Goal: Information Seeking & Learning: Learn about a topic

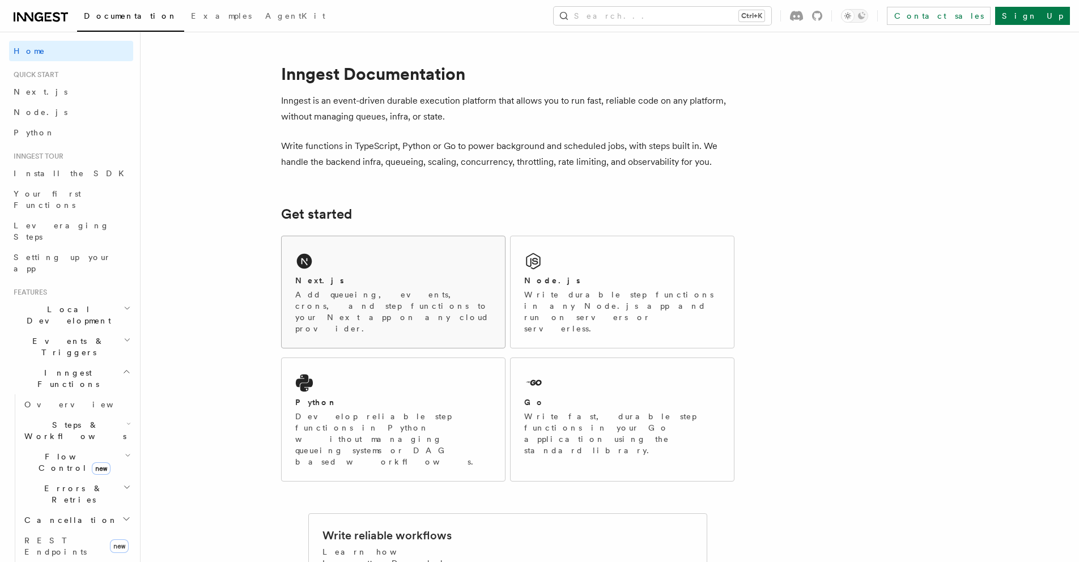
click at [442, 272] on div "Next.js Add queueing, events, crons, and step functions to your Next app on any…" at bounding box center [393, 292] width 223 height 112
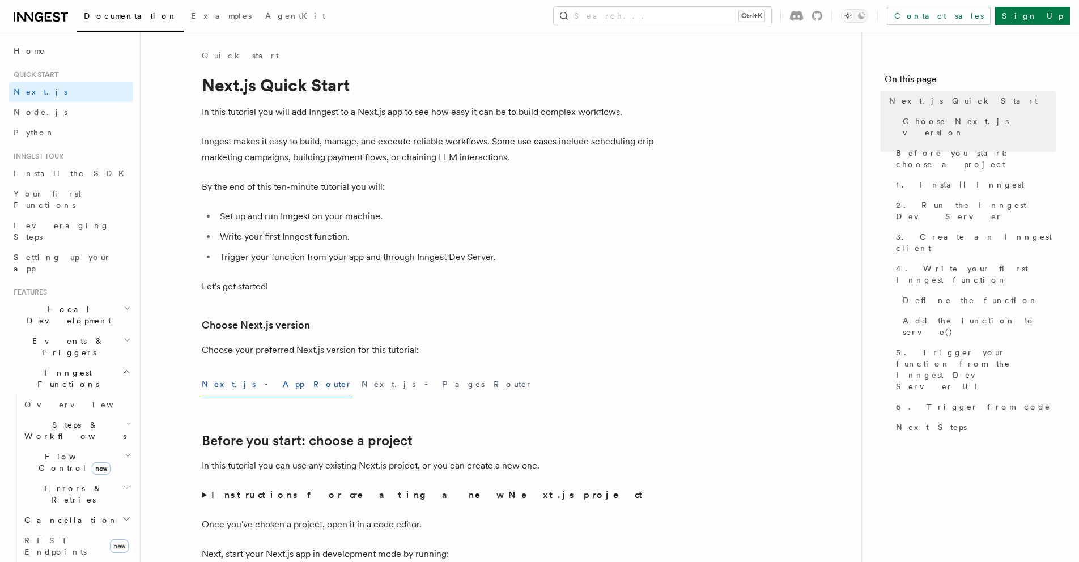
click at [122, 367] on icon "button" at bounding box center [126, 371] width 9 height 9
click at [122, 399] on icon "button" at bounding box center [126, 403] width 9 height 9
click at [69, 415] on link "Overview" at bounding box center [76, 425] width 113 height 20
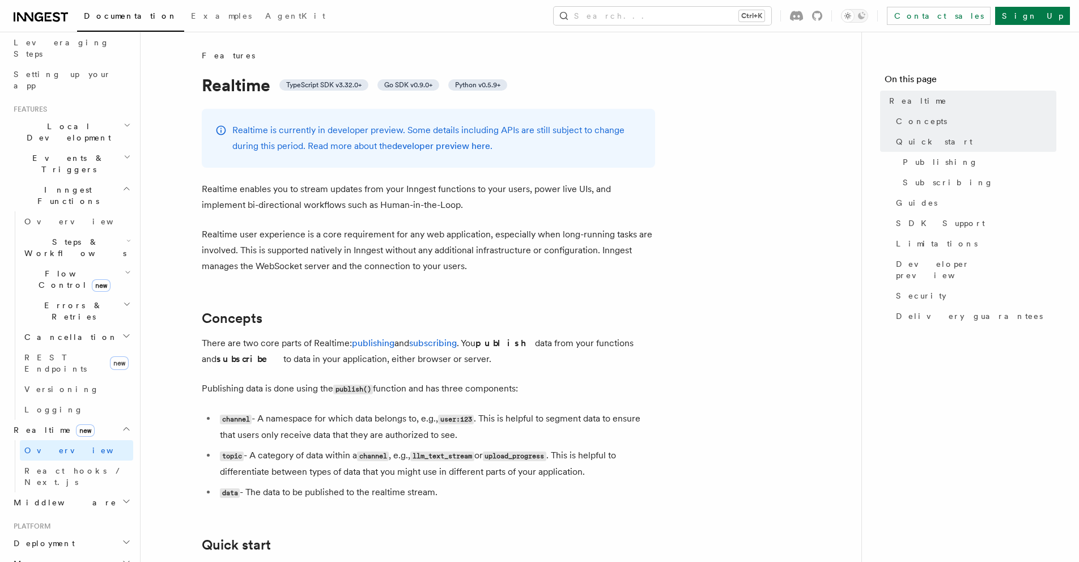
scroll to position [207, 0]
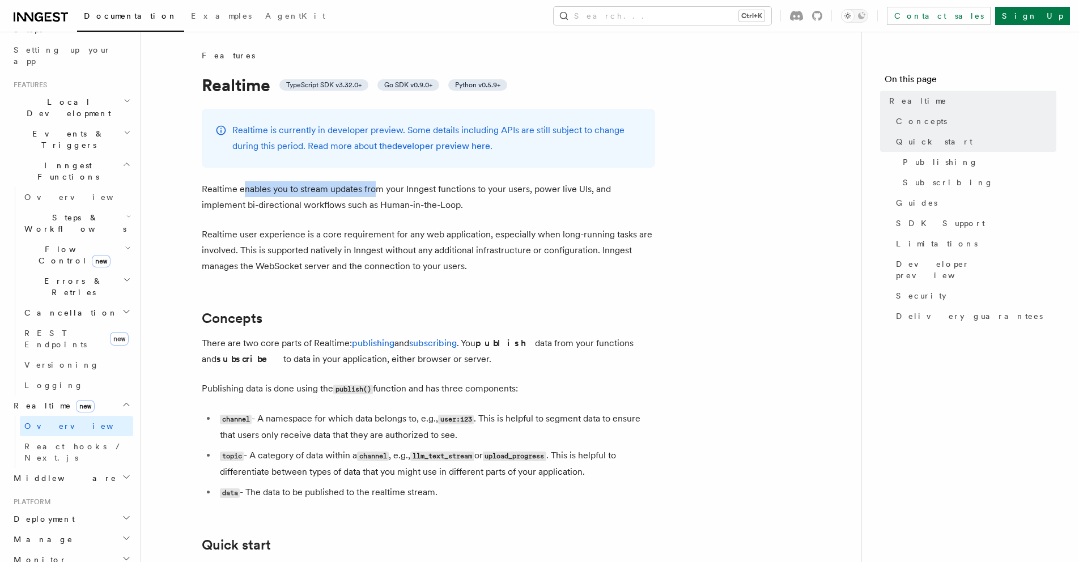
drag, startPoint x: 245, startPoint y: 197, endPoint x: 373, endPoint y: 187, distance: 128.5
click at [373, 187] on p "Realtime enables you to stream updates from your Inngest functions to your user…" at bounding box center [429, 197] width 454 height 32
drag, startPoint x: 418, startPoint y: 185, endPoint x: 536, endPoint y: 194, distance: 118.3
click at [536, 194] on p "Realtime enables you to stream updates from your Inngest functions to your user…" at bounding box center [429, 197] width 454 height 32
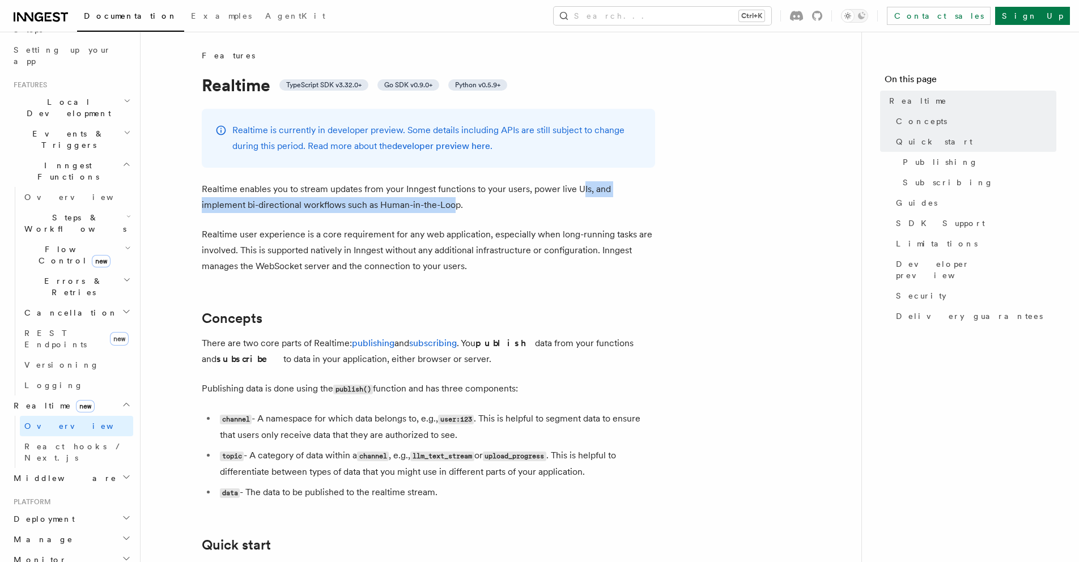
drag, startPoint x: 580, startPoint y: 192, endPoint x: 411, endPoint y: 204, distance: 169.4
click at [411, 204] on p "Realtime enables you to stream updates from your Inngest functions to your user…" at bounding box center [429, 197] width 454 height 32
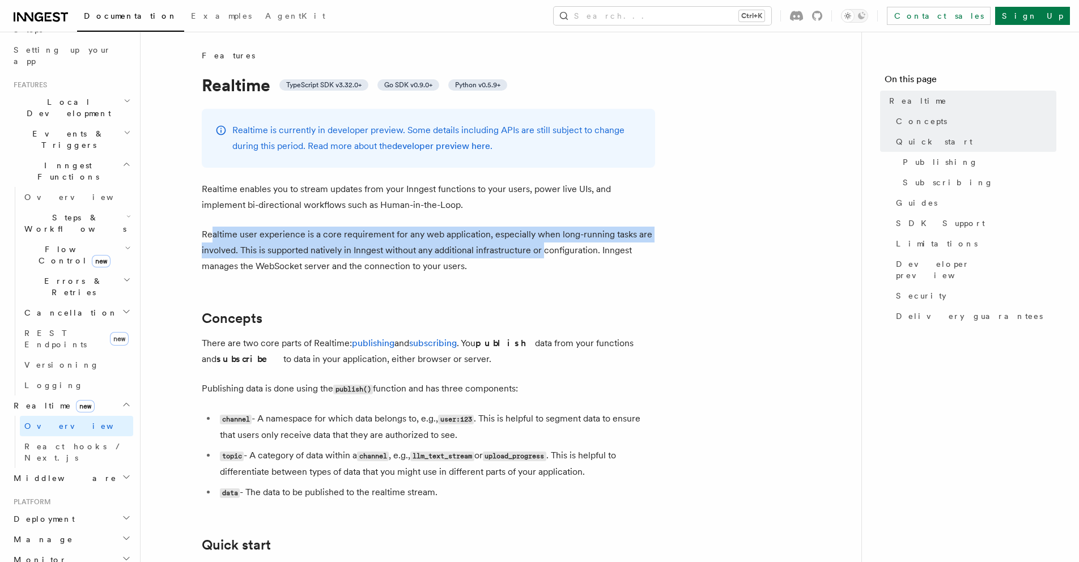
drag, startPoint x: 213, startPoint y: 237, endPoint x: 543, endPoint y: 257, distance: 330.0
click at [543, 257] on p "Realtime user experience is a core requirement for any web application, especia…" at bounding box center [429, 251] width 454 height 48
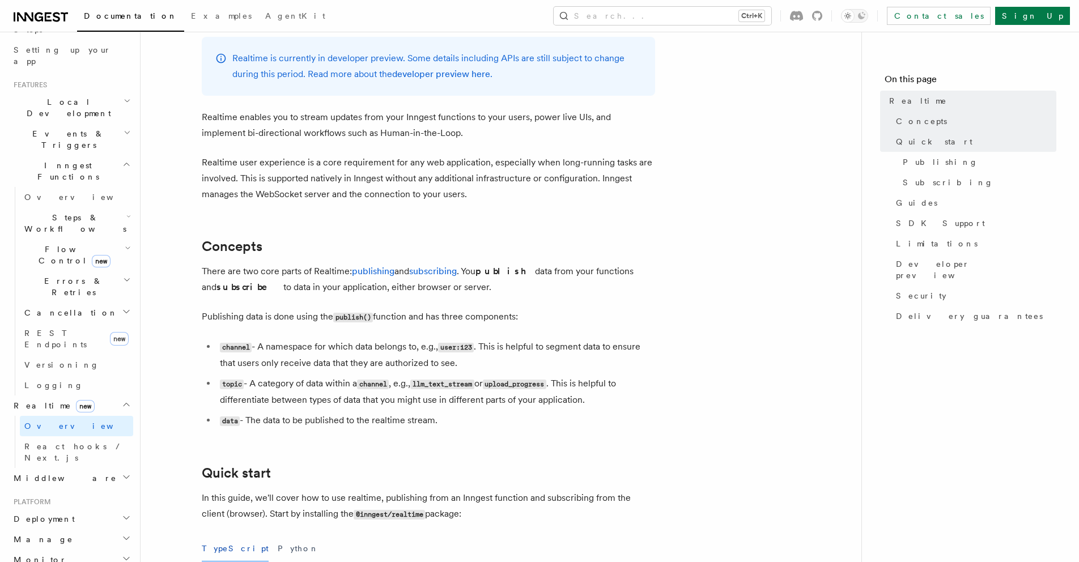
scroll to position [94, 0]
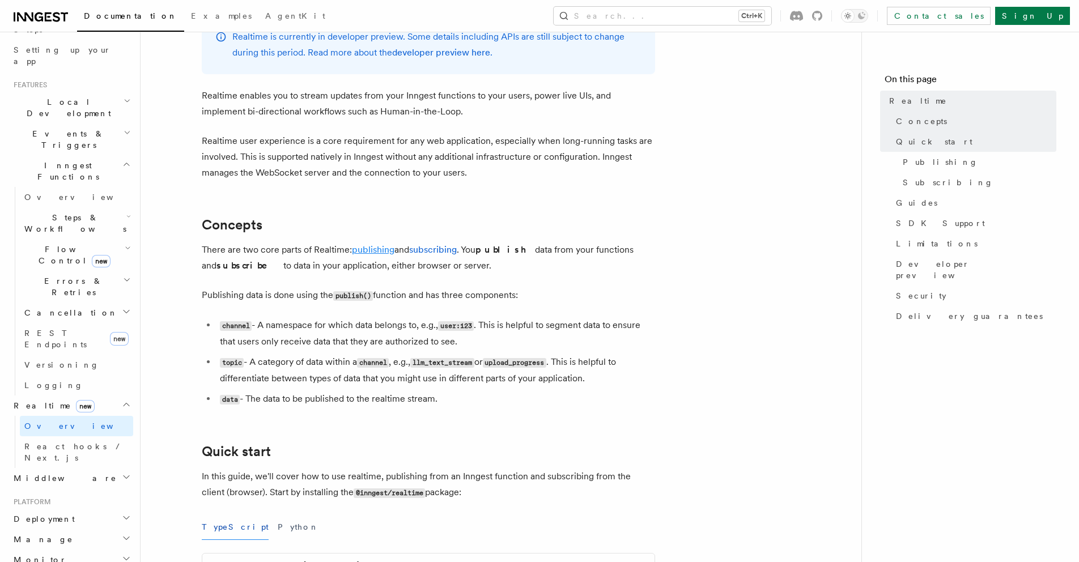
drag, startPoint x: 245, startPoint y: 249, endPoint x: 353, endPoint y: 252, distance: 108.3
click at [353, 252] on p "There are two core parts of Realtime: publishing and subscribing . You publish …" at bounding box center [429, 258] width 454 height 32
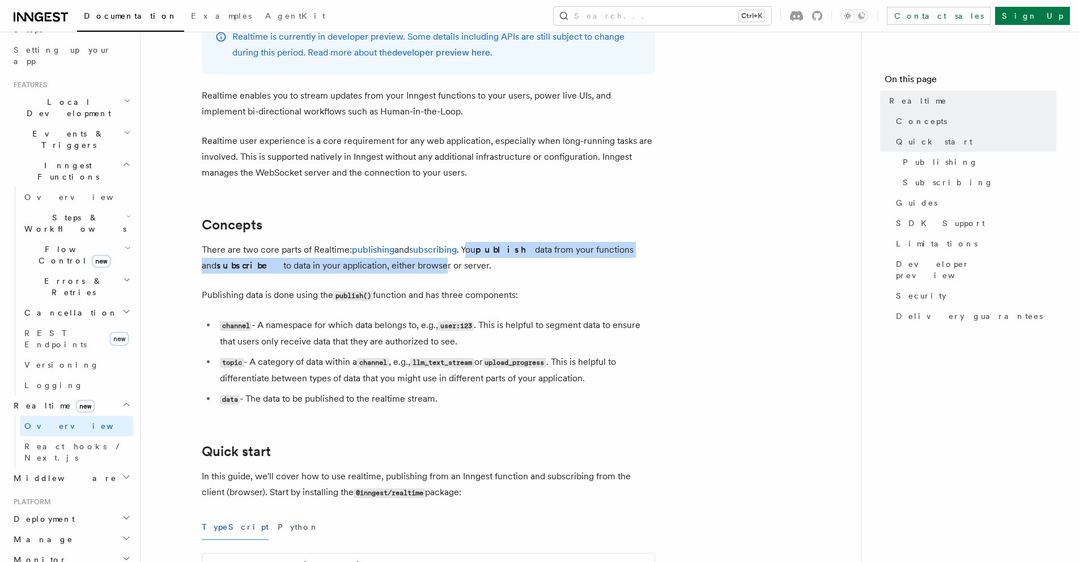
drag, startPoint x: 472, startPoint y: 252, endPoint x: 406, endPoint y: 266, distance: 67.2
click at [406, 266] on p "There are two core parts of Realtime: publishing and subscribing . You publish …" at bounding box center [429, 258] width 454 height 32
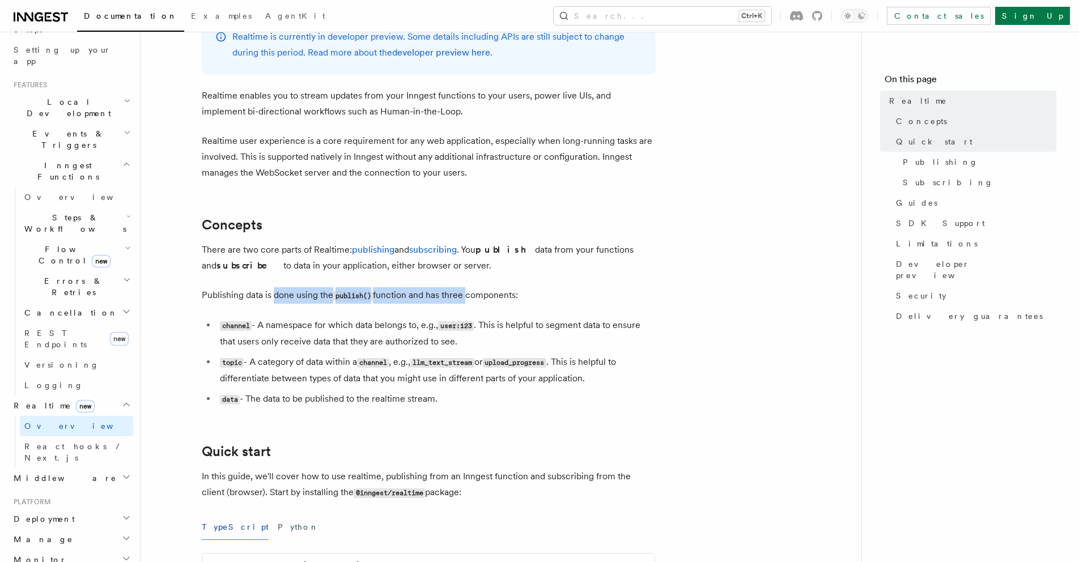
drag, startPoint x: 273, startPoint y: 300, endPoint x: 468, endPoint y: 298, distance: 195.6
click at [468, 298] on p "Publishing data is done using the publish() function and has three components:" at bounding box center [429, 295] width 454 height 16
drag, startPoint x: 261, startPoint y: 325, endPoint x: 334, endPoint y: 328, distance: 73.7
click at [334, 328] on li "channel - A namespace for which data belongs to, e.g., user:123 . This is helpf…" at bounding box center [436, 333] width 439 height 32
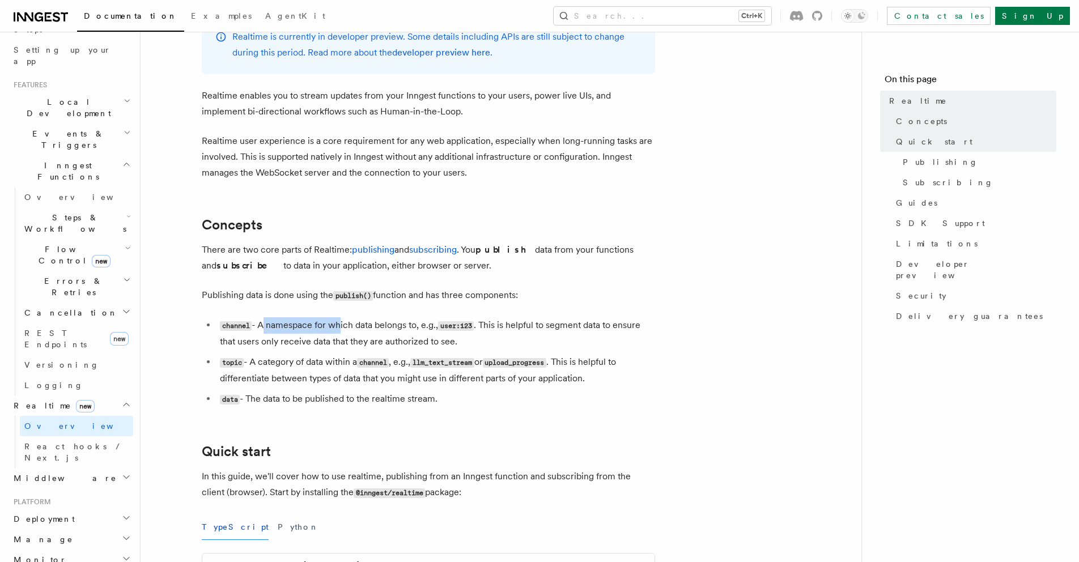
click at [334, 328] on li "channel - A namespace for which data belongs to, e.g., user:123 . This is helpf…" at bounding box center [436, 333] width 439 height 32
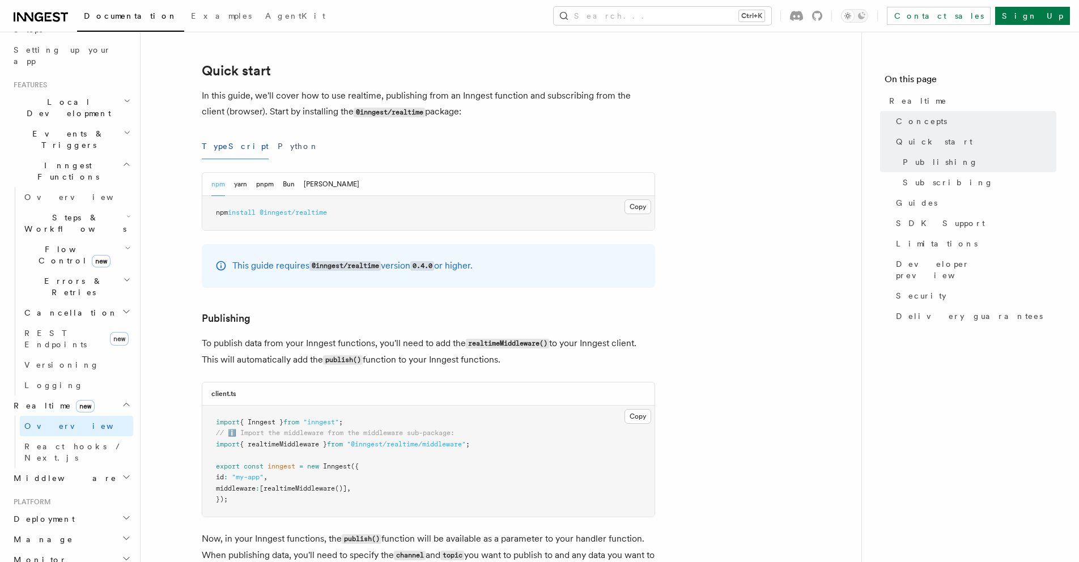
scroll to position [476, 0]
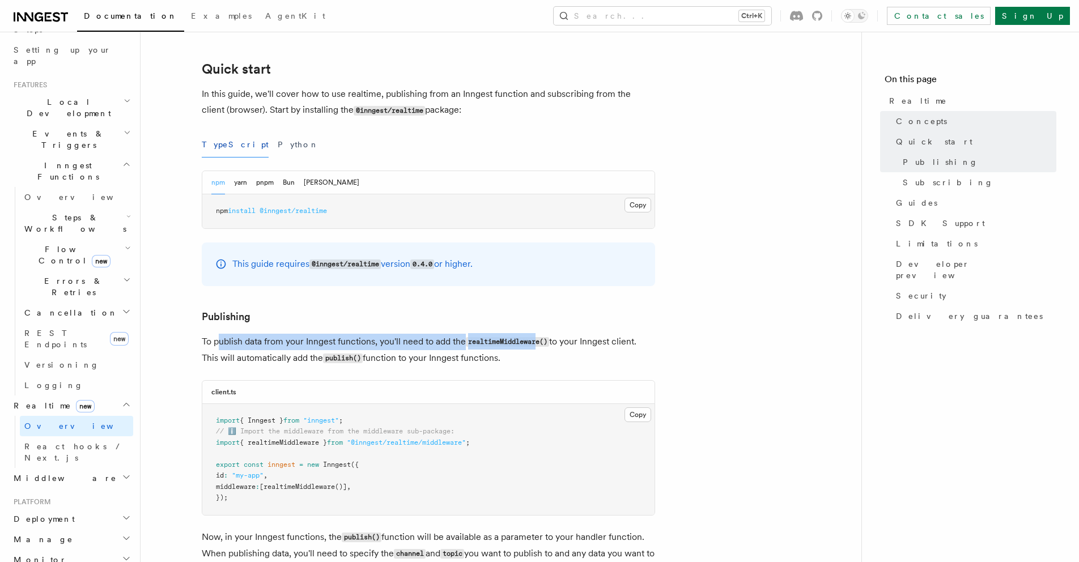
drag, startPoint x: 218, startPoint y: 342, endPoint x: 539, endPoint y: 337, distance: 320.4
click at [539, 337] on p "To publish data from your Inngest functions, you'll need to add the realtimeMid…" at bounding box center [429, 350] width 454 height 33
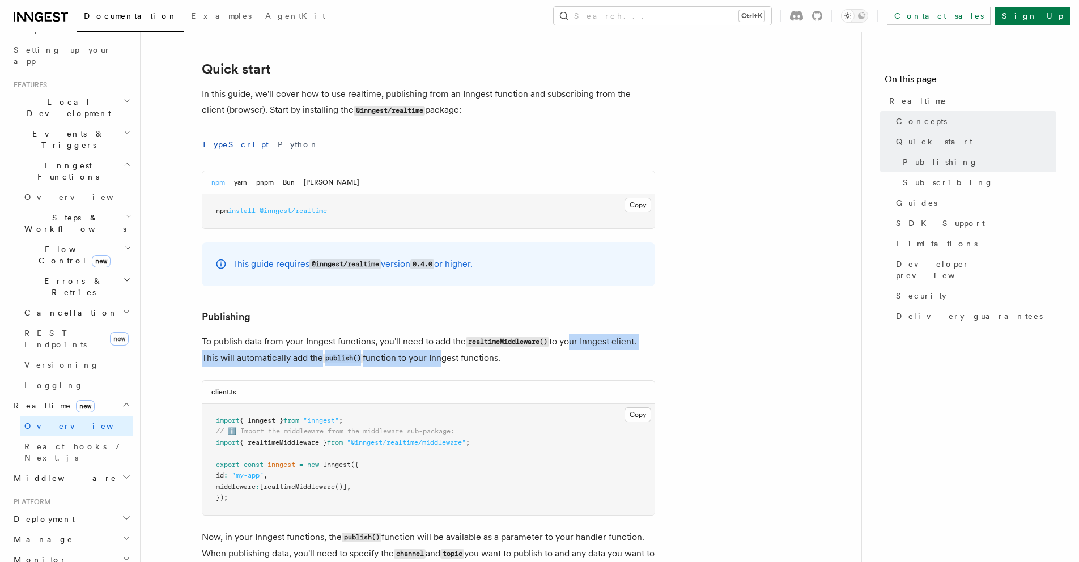
drag, startPoint x: 572, startPoint y: 338, endPoint x: 442, endPoint y: 362, distance: 132.5
click at [442, 362] on p "To publish data from your Inngest functions, you'll need to add the realtimeMid…" at bounding box center [429, 350] width 454 height 33
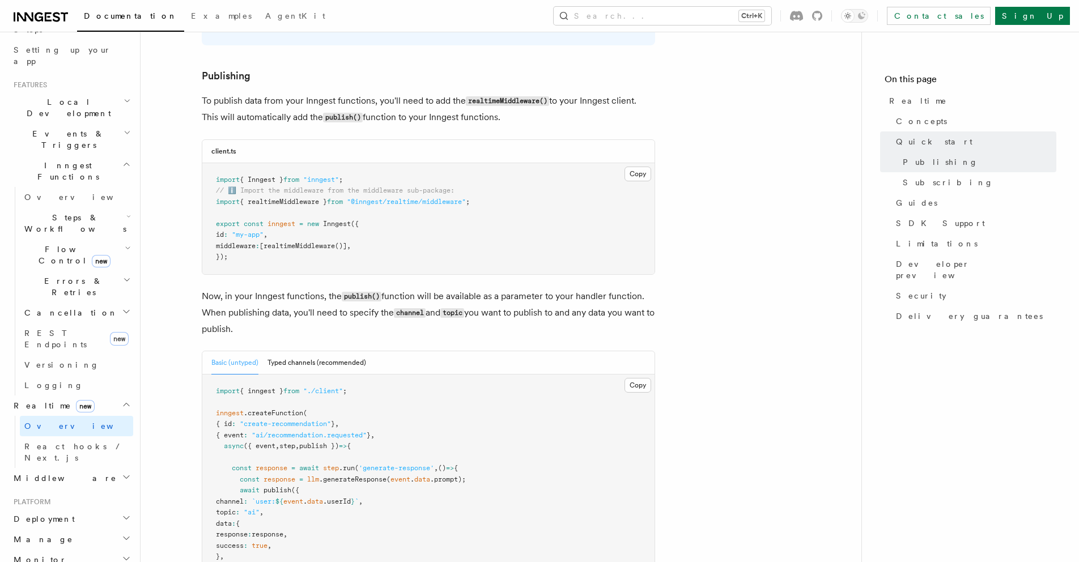
scroll to position [719, 0]
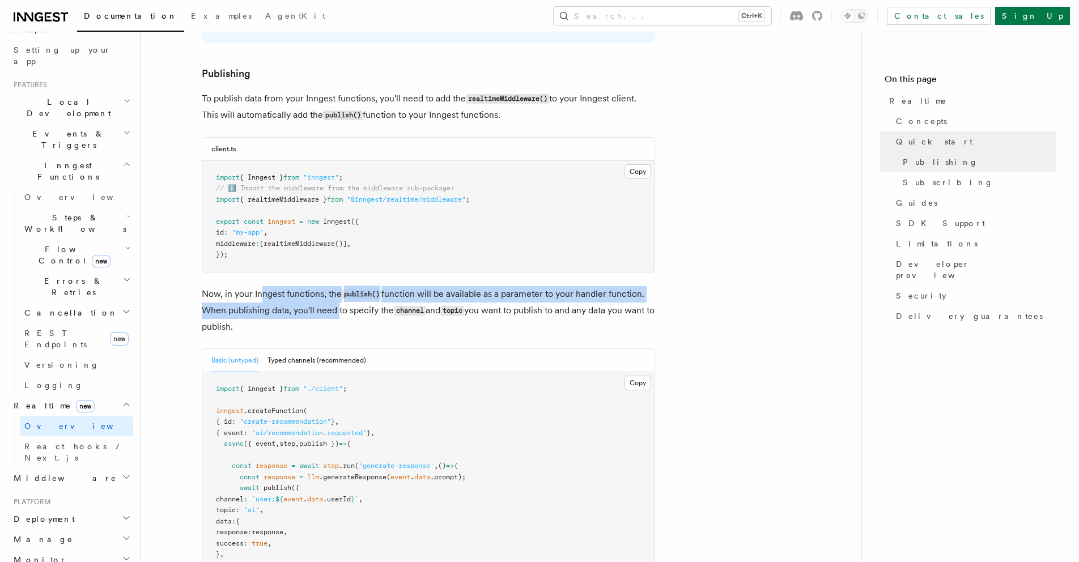
drag, startPoint x: 264, startPoint y: 298, endPoint x: 336, endPoint y: 314, distance: 73.6
click at [336, 314] on p "Now, in your Inngest functions, the publish() function will be available as a p…" at bounding box center [429, 310] width 454 height 49
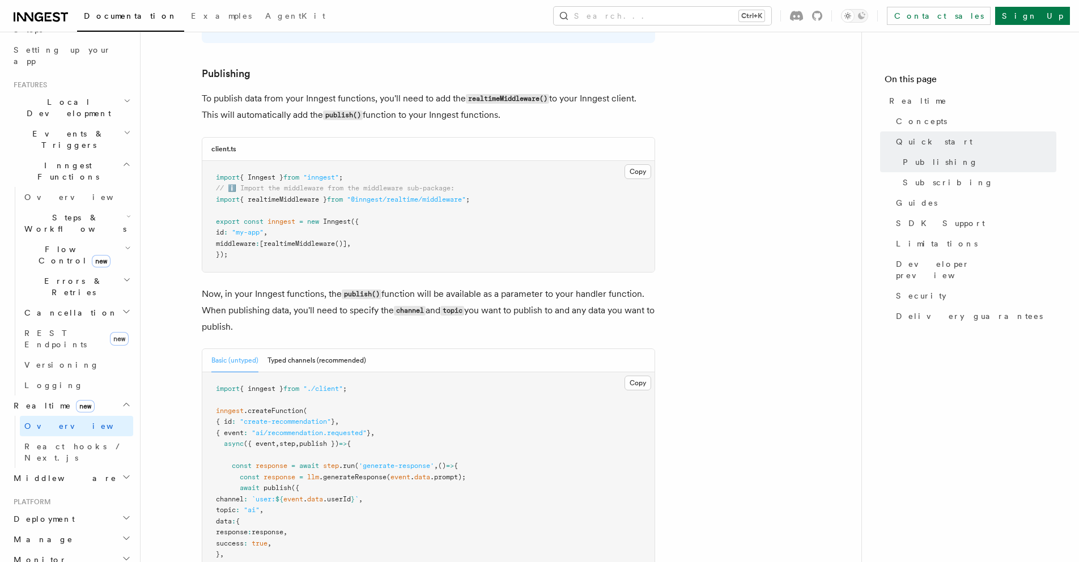
click at [455, 308] on code "topic" at bounding box center [452, 311] width 24 height 10
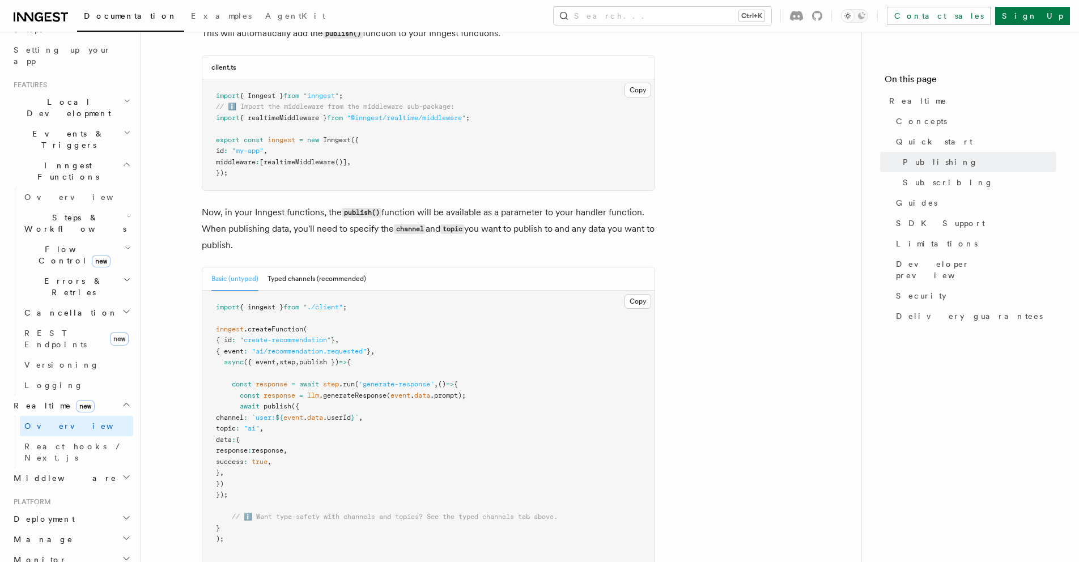
scroll to position [861, 0]
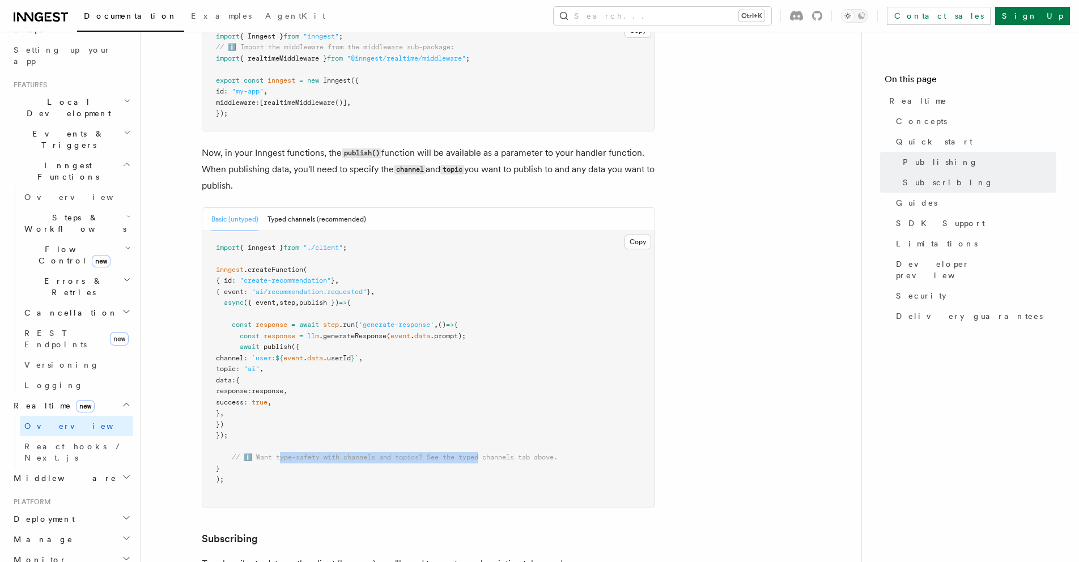
drag, startPoint x: 281, startPoint y: 459, endPoint x: 487, endPoint y: 456, distance: 206.4
click at [487, 456] on span "// ℹ️ Want type-safety with channels and topics? See the typed channels tab abo…" at bounding box center [395, 458] width 326 height 8
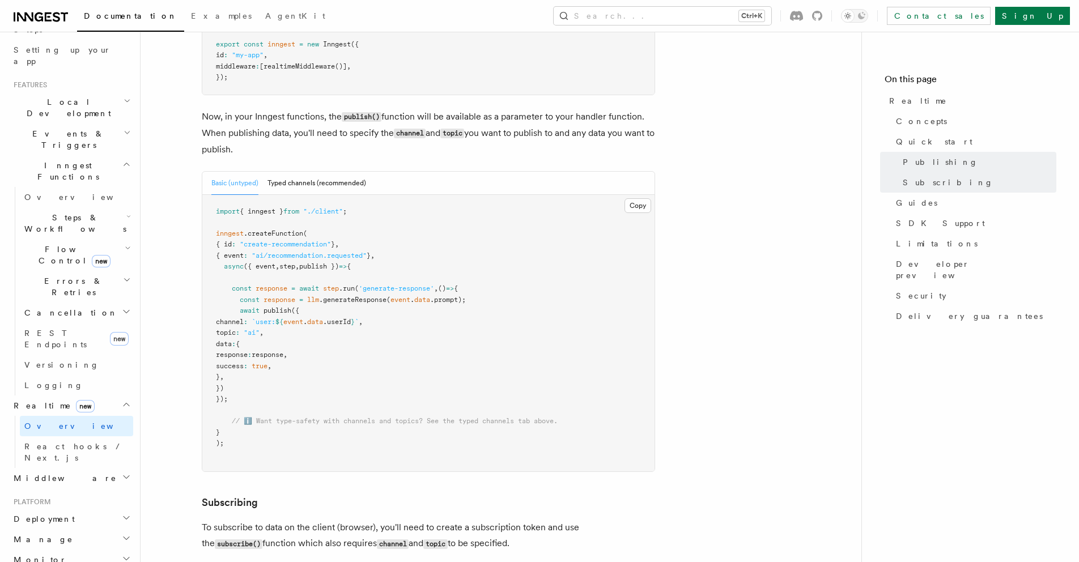
scroll to position [807, 0]
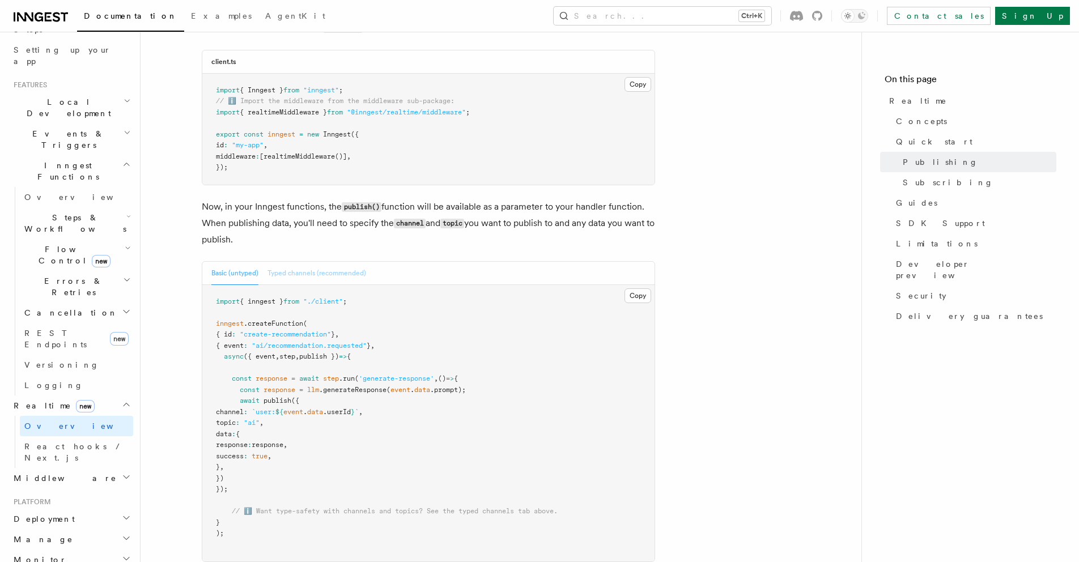
click at [311, 268] on button "Typed channels (recommended)" at bounding box center [317, 273] width 99 height 23
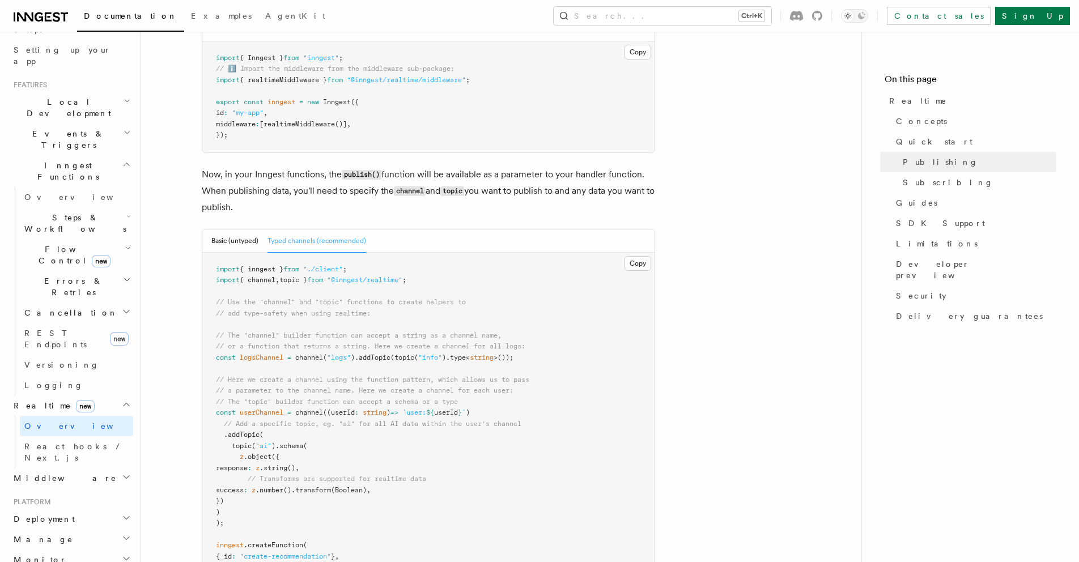
scroll to position [847, 0]
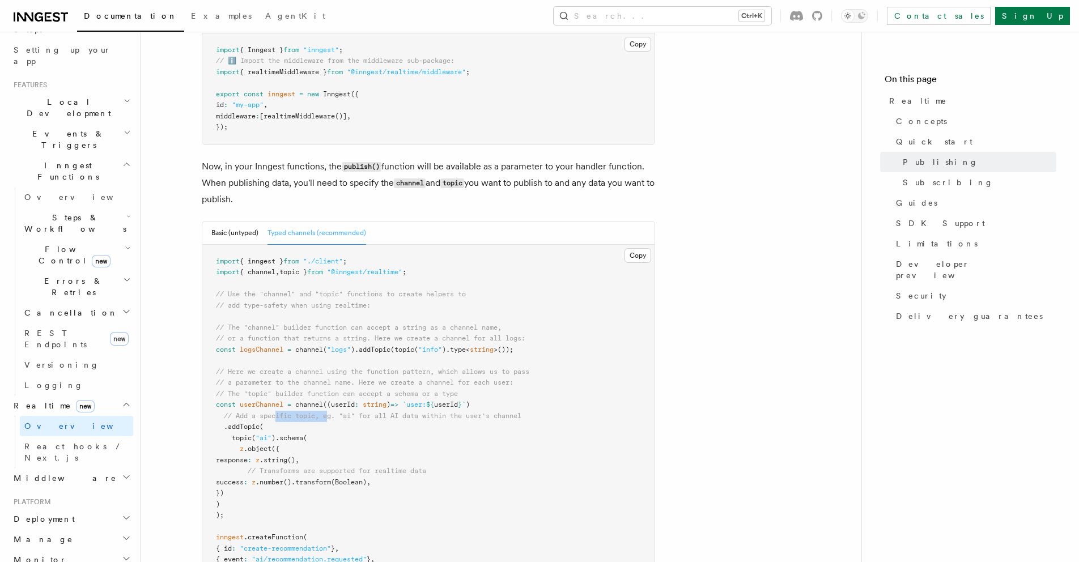
drag, startPoint x: 277, startPoint y: 415, endPoint x: 345, endPoint y: 421, distance: 68.3
click at [345, 421] on pre "import { inngest } from "./client" ; import { channel , topic } from "@inngest/…" at bounding box center [428, 505] width 452 height 520
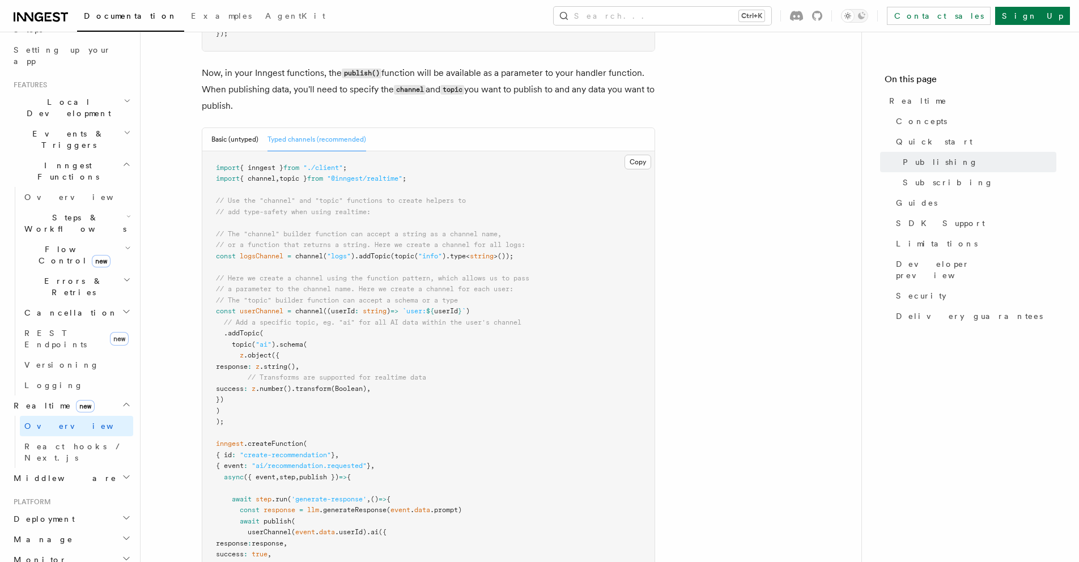
scroll to position [942, 0]
click at [65, 442] on span "React hooks / Next.js" at bounding box center [74, 452] width 100 height 20
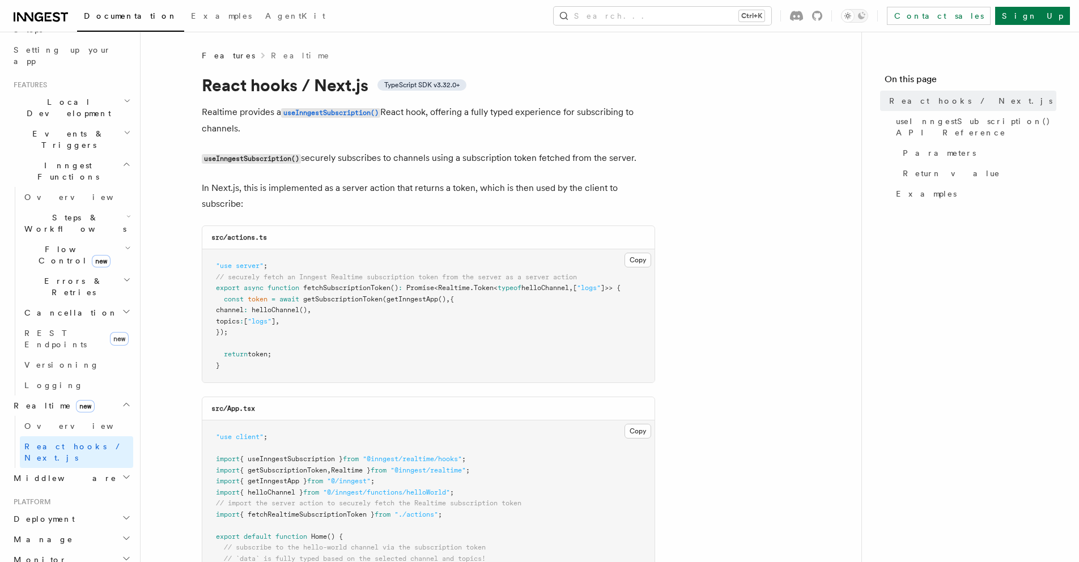
drag, startPoint x: 244, startPoint y: 307, endPoint x: 272, endPoint y: 329, distance: 35.5
click at [272, 329] on pre ""use server" ; // securely fetch an Inngest Realtime subscription token from th…" at bounding box center [428, 315] width 452 height 133
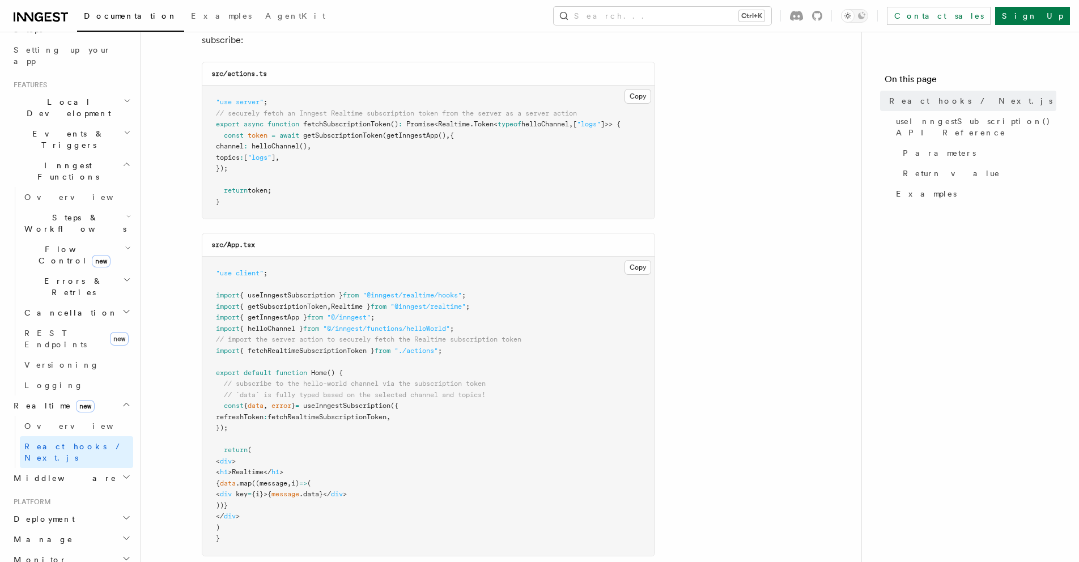
scroll to position [170, 0]
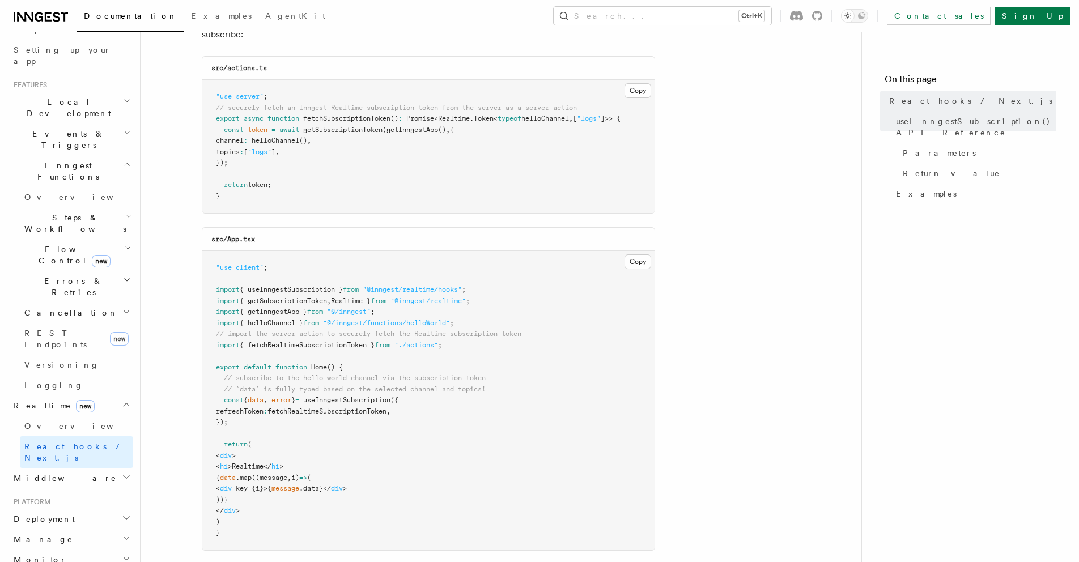
drag, startPoint x: 265, startPoint y: 396, endPoint x: 290, endPoint y: 427, distance: 40.4
click at [290, 427] on pre ""use client" ; import { useInngestSubscription } from "@inngest/realtime/hooks"…" at bounding box center [428, 400] width 452 height 299
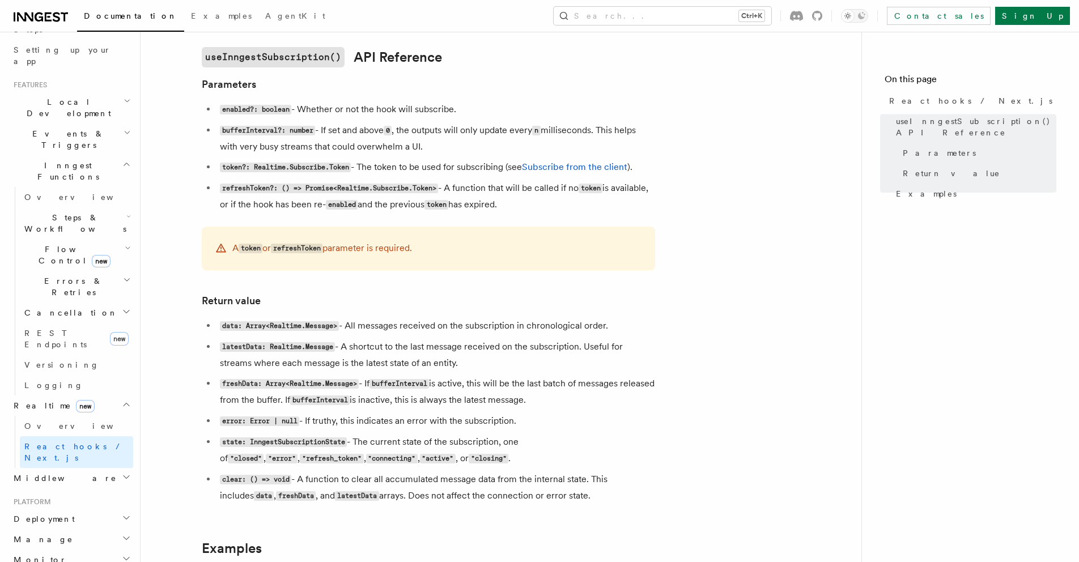
scroll to position [696, 0]
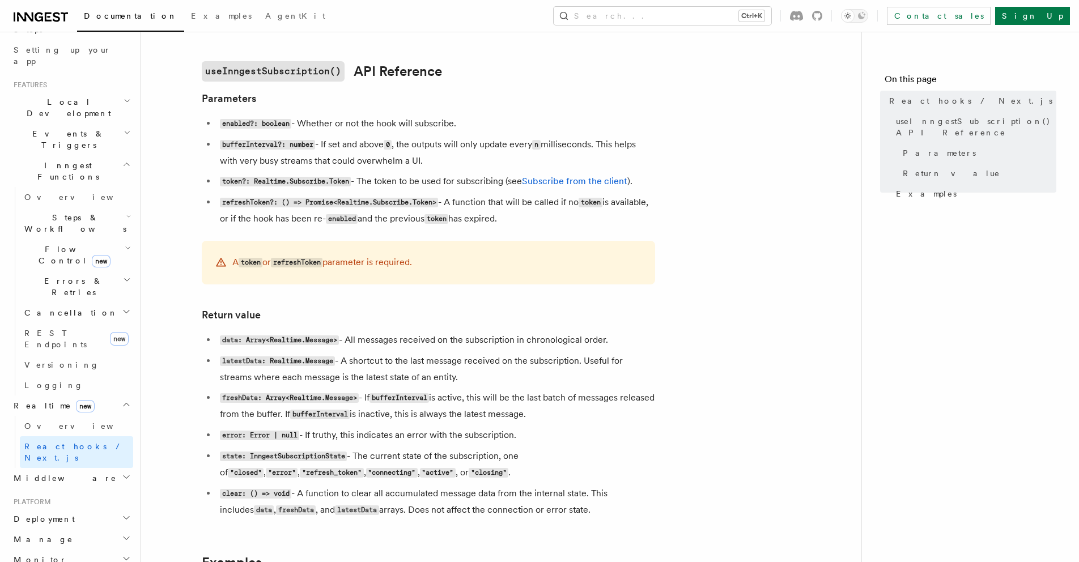
click at [122, 160] on icon "button" at bounding box center [126, 164] width 9 height 9
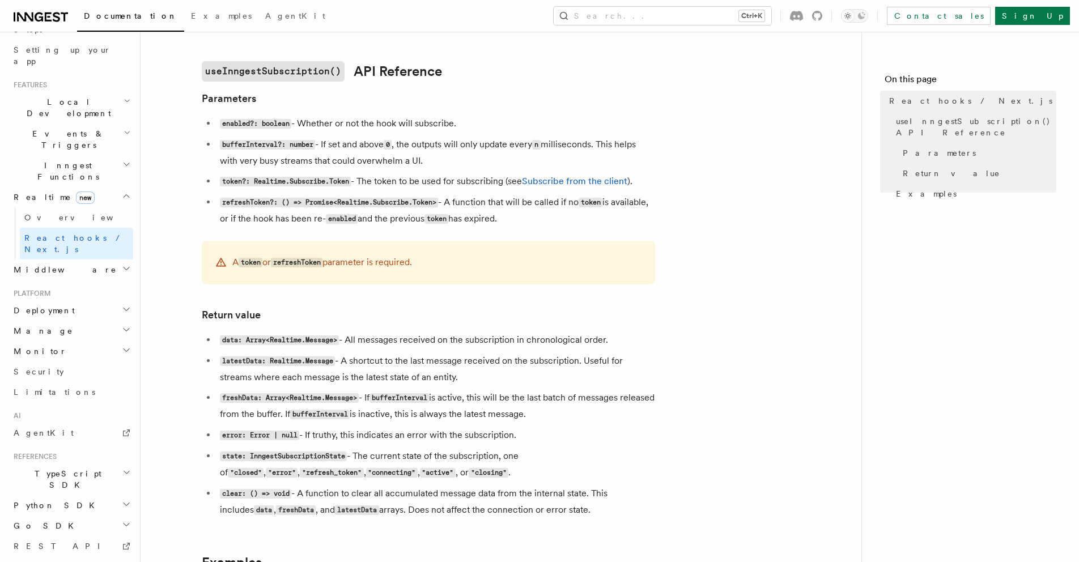
click at [113, 187] on h2 "Realtime new" at bounding box center [71, 197] width 124 height 20
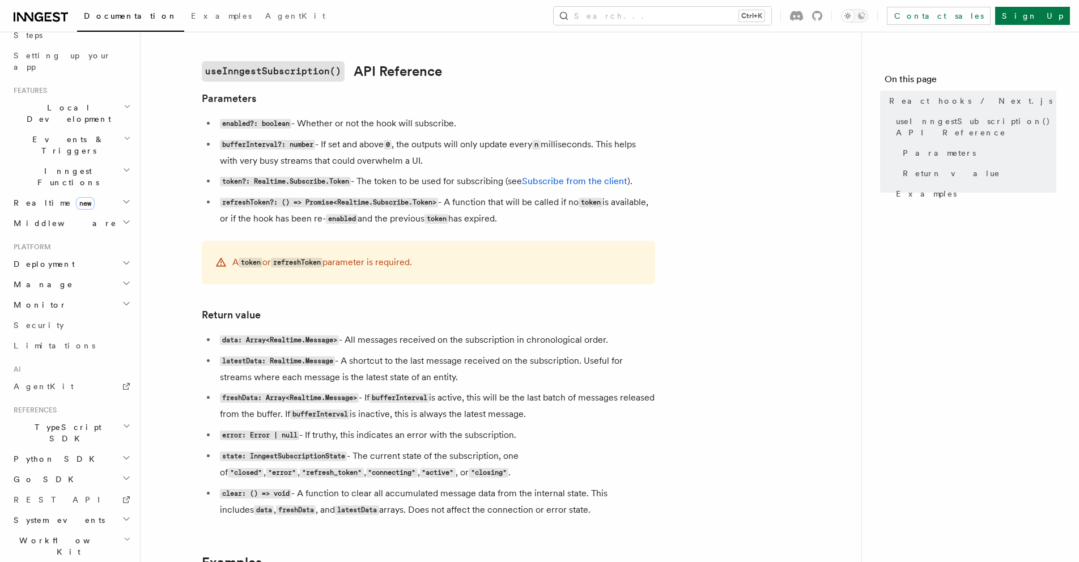
click at [122, 218] on icon "button" at bounding box center [126, 222] width 9 height 9
click at [122, 422] on icon "button" at bounding box center [126, 426] width 9 height 9
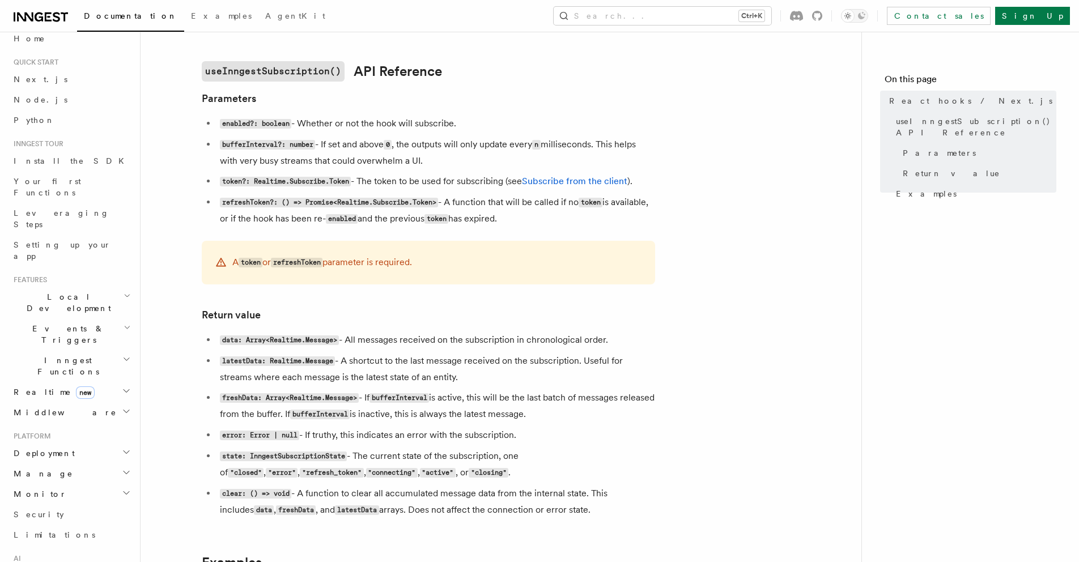
click at [124, 291] on icon "button" at bounding box center [127, 295] width 7 height 9
click at [124, 323] on icon "button" at bounding box center [127, 327] width 7 height 9
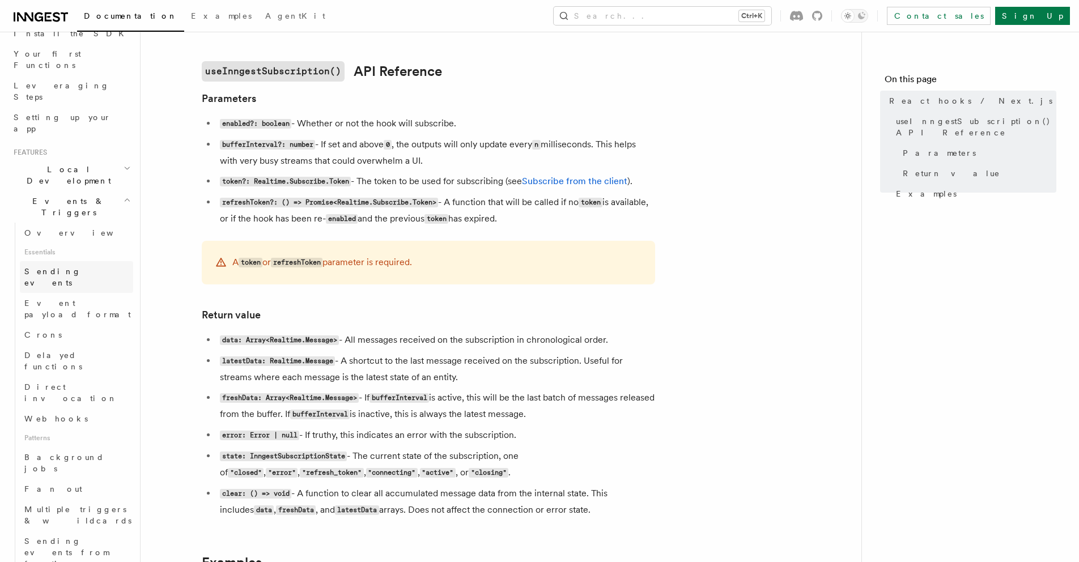
scroll to position [150, 0]
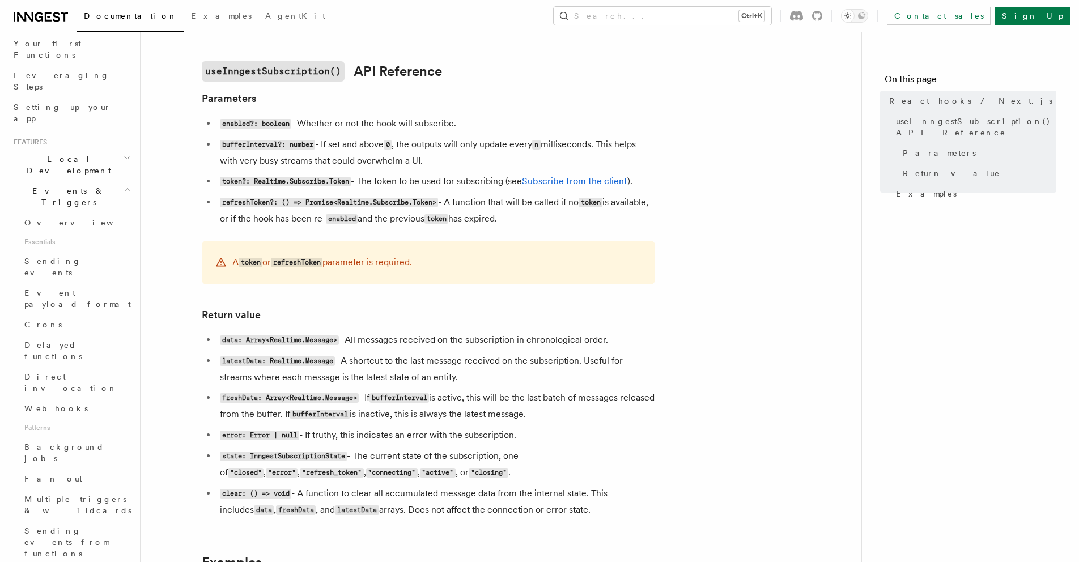
click at [116, 181] on h2 "Events & Triggers" at bounding box center [71, 197] width 124 height 32
click at [122, 217] on icon "button" at bounding box center [126, 221] width 9 height 9
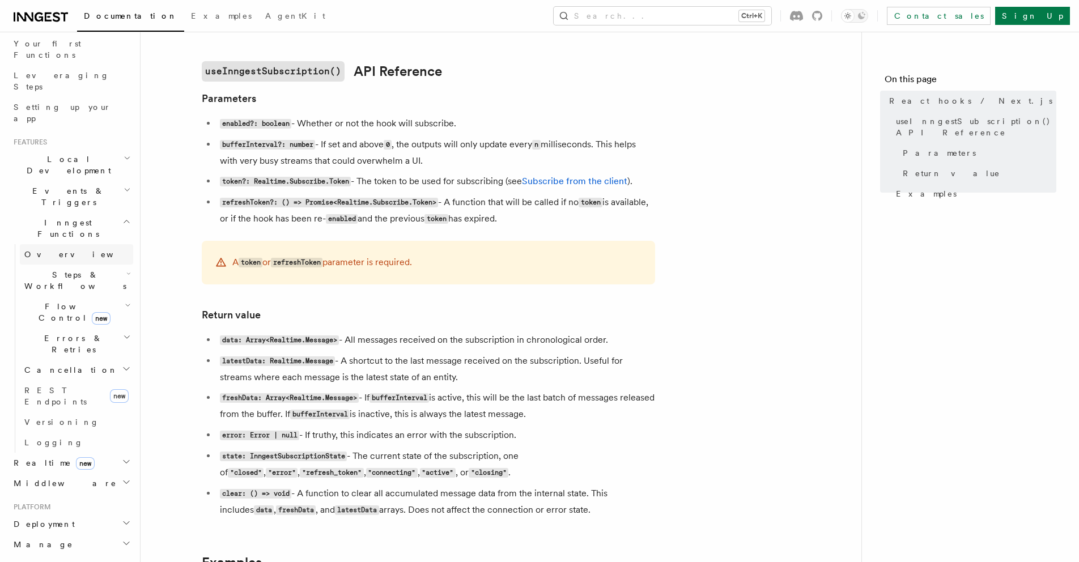
click at [56, 250] on span "Overview" at bounding box center [82, 254] width 117 height 9
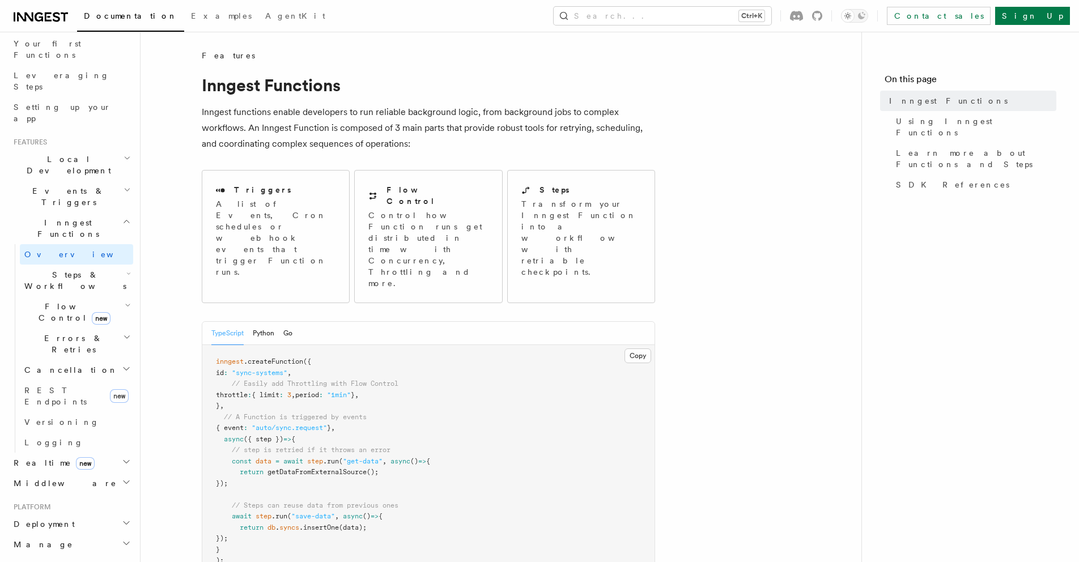
click at [122, 217] on icon "button" at bounding box center [126, 221] width 9 height 9
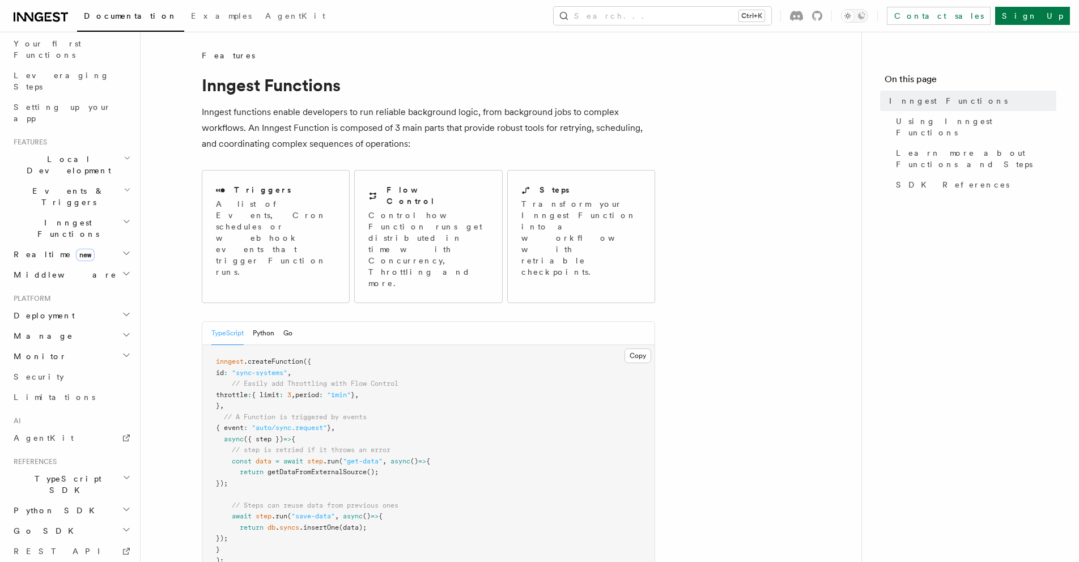
click at [122, 217] on icon "button" at bounding box center [126, 221] width 9 height 9
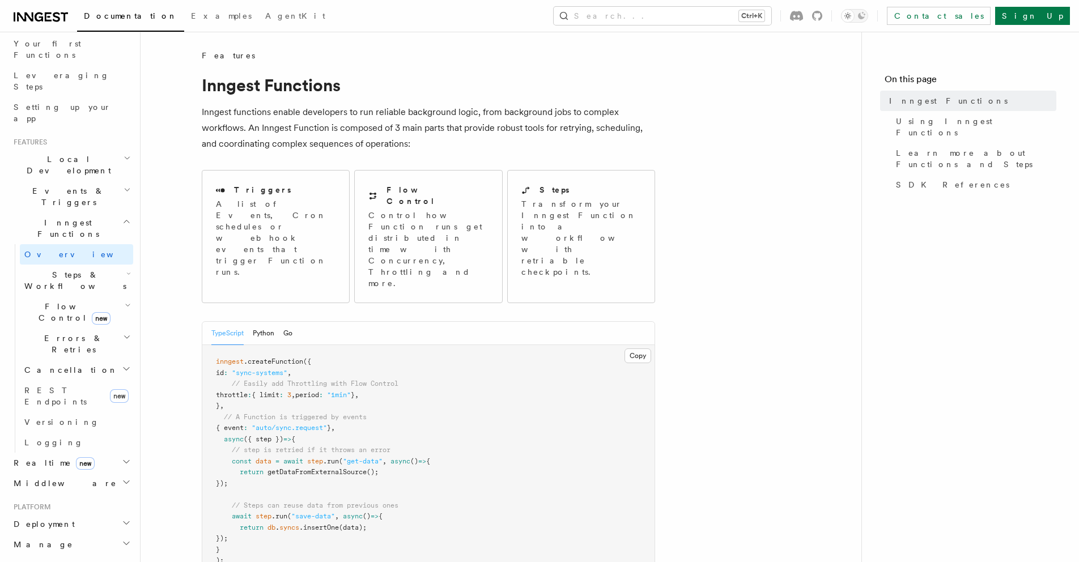
click at [115, 16] on span "Documentation" at bounding box center [131, 15] width 94 height 9
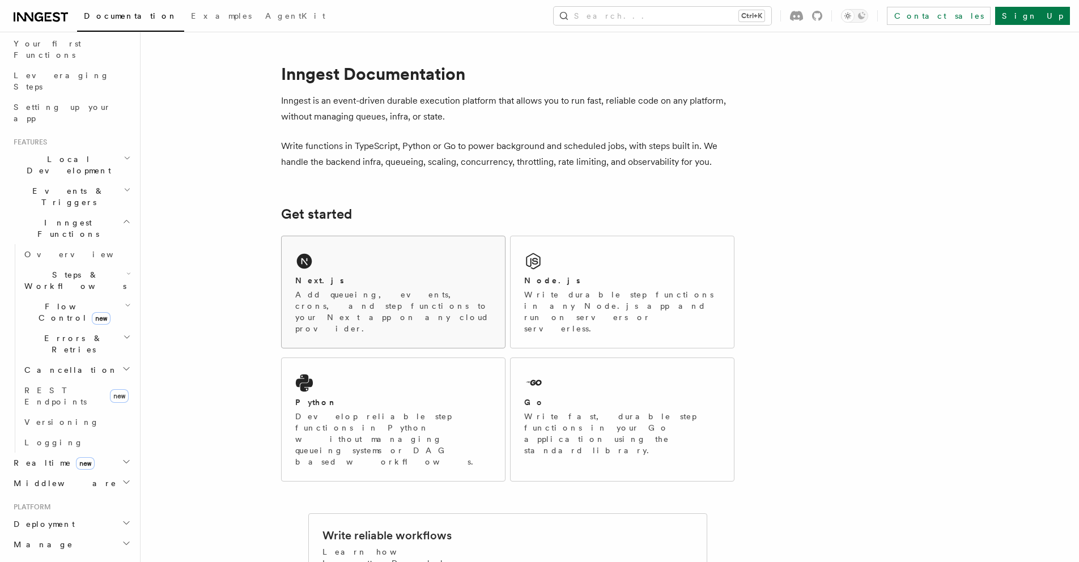
click at [395, 294] on p "Add queueing, events, crons, and step functions to your Next app on any cloud p…" at bounding box center [393, 311] width 196 height 45
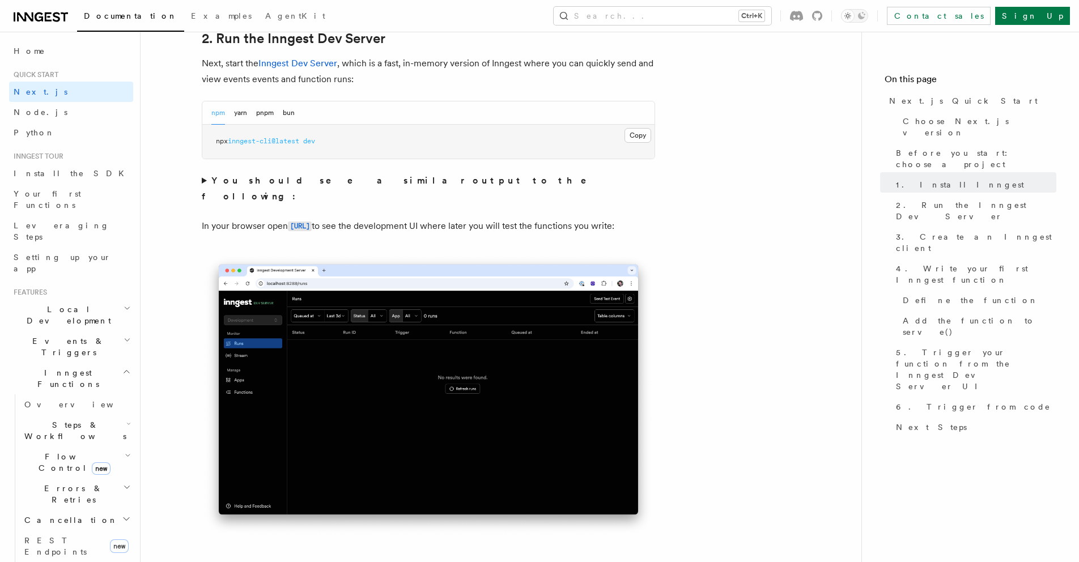
scroll to position [819, 0]
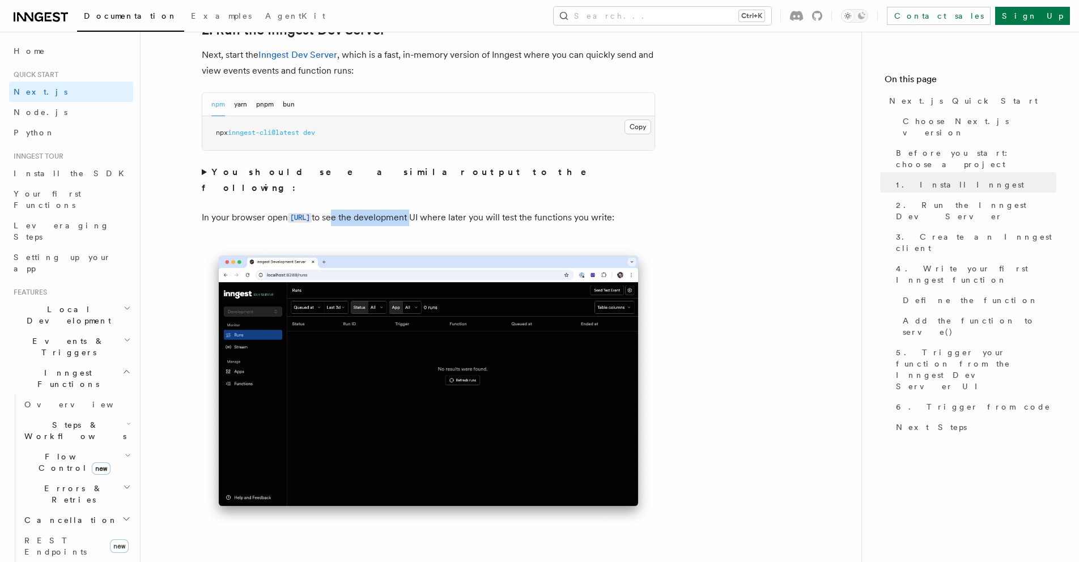
drag, startPoint x: 395, startPoint y: 205, endPoint x: 476, endPoint y: 209, distance: 81.2
click at [476, 210] on p "In your browser open http://localhost:8288 to see the development UI where late…" at bounding box center [429, 218] width 454 height 16
drag, startPoint x: 497, startPoint y: 205, endPoint x: 582, endPoint y: 203, distance: 84.5
click at [582, 210] on p "In your browser open http://localhost:8288 to see the development UI where late…" at bounding box center [429, 218] width 454 height 16
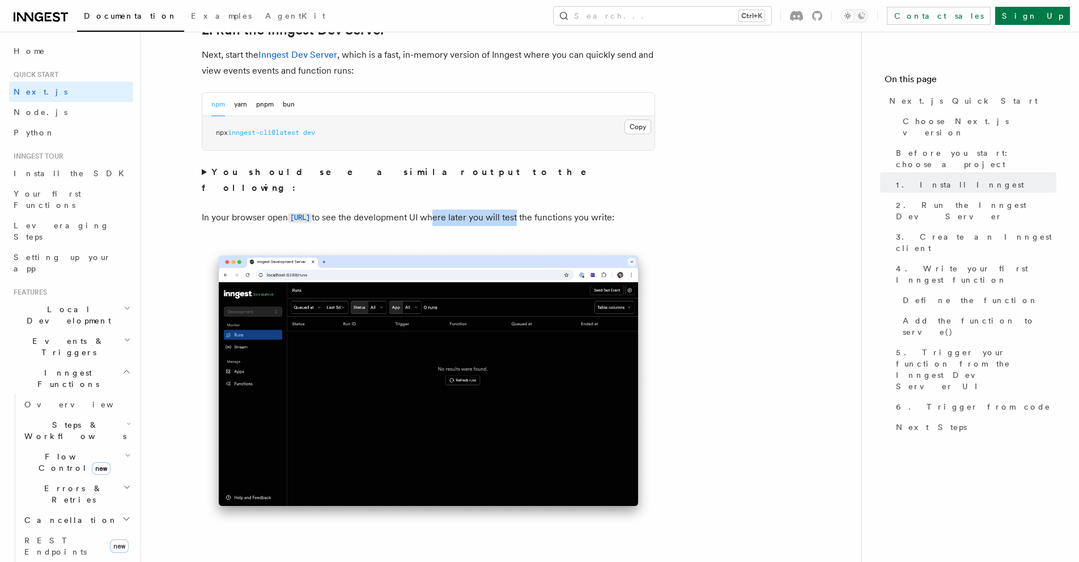
click at [582, 210] on p "In your browser open http://localhost:8288 to see the development UI where late…" at bounding box center [429, 218] width 454 height 16
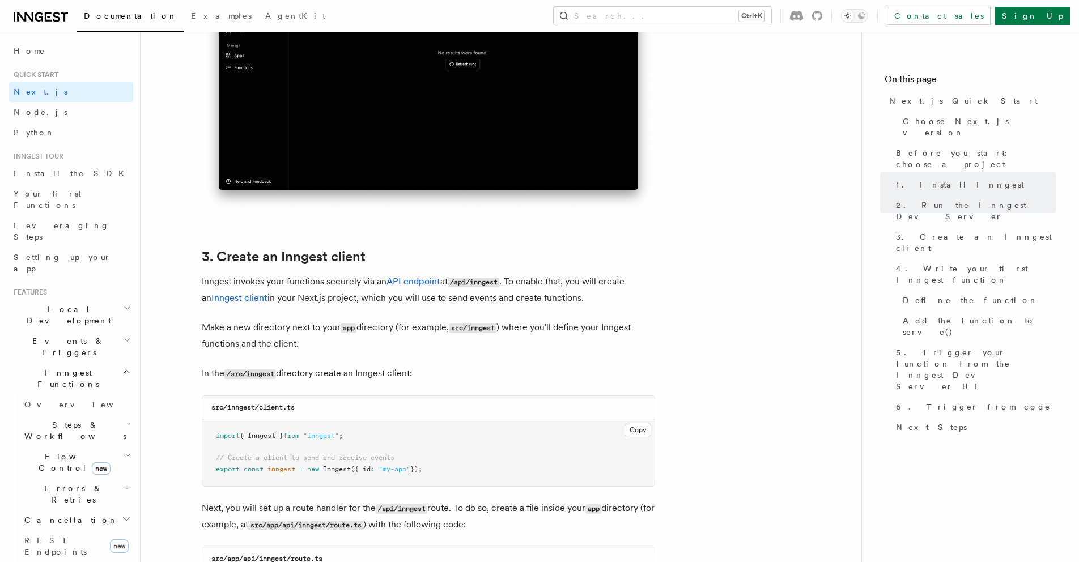
scroll to position [1162, 0]
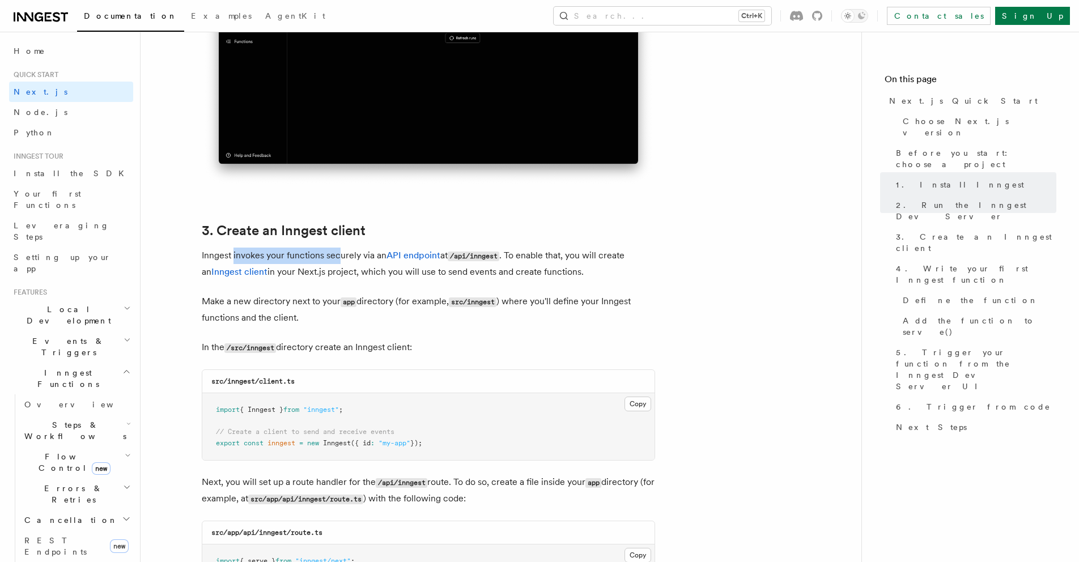
drag, startPoint x: 233, startPoint y: 259, endPoint x: 340, endPoint y: 260, distance: 106.6
click at [340, 260] on p "Inngest invokes your functions securely via an API endpoint at /api/inngest . T…" at bounding box center [429, 264] width 454 height 32
drag, startPoint x: 461, startPoint y: 253, endPoint x: 511, endPoint y: 260, distance: 50.4
click at [511, 260] on p "Inngest invokes your functions securely via an API endpoint at /api/inngest . T…" at bounding box center [429, 264] width 454 height 32
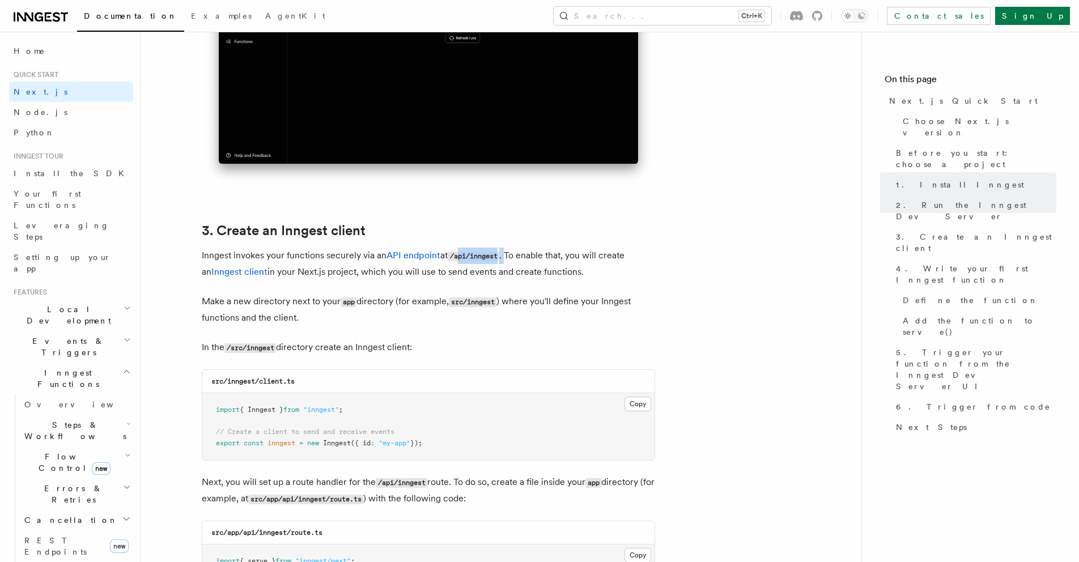
click at [511, 260] on p "Inngest invokes your functions securely via an API endpoint at /api/inngest . T…" at bounding box center [429, 264] width 454 height 32
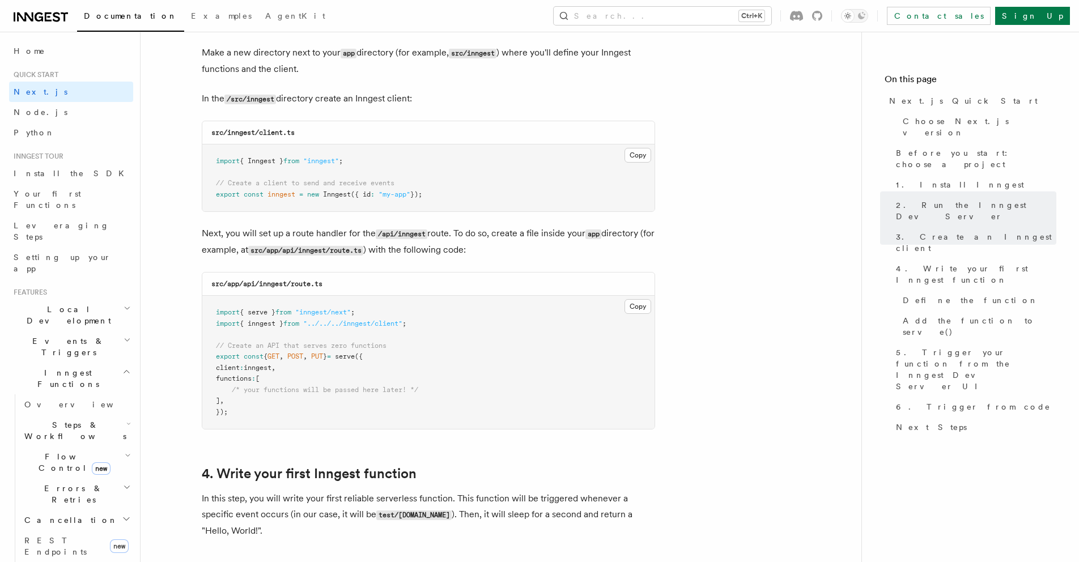
scroll to position [1413, 0]
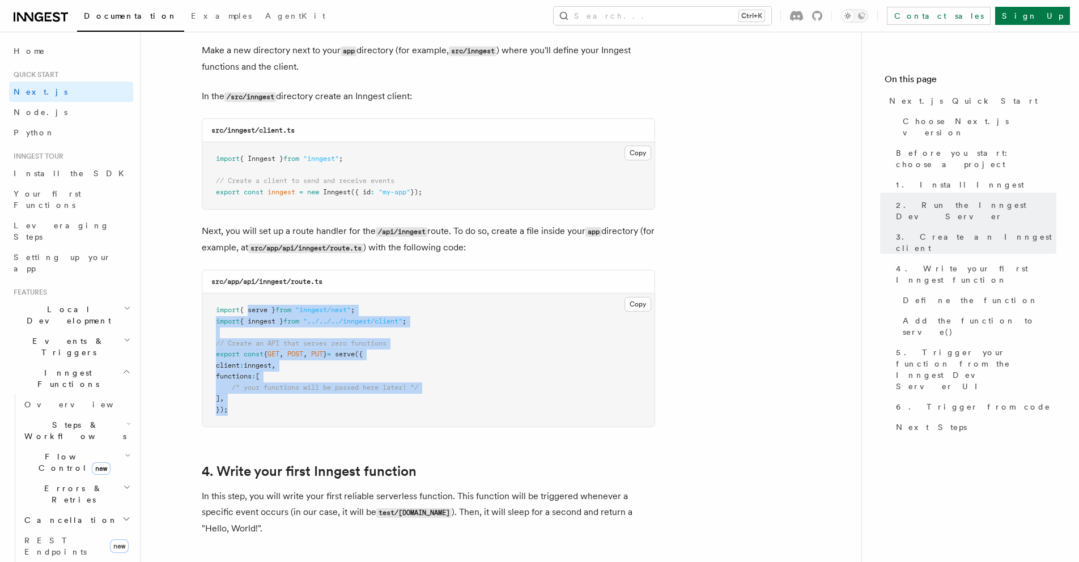
drag, startPoint x: 247, startPoint y: 311, endPoint x: 292, endPoint y: 407, distance: 106.3
click at [292, 407] on pre "import { serve } from "inngest/next" ; import { inngest } from "../../../innges…" at bounding box center [428, 360] width 452 height 133
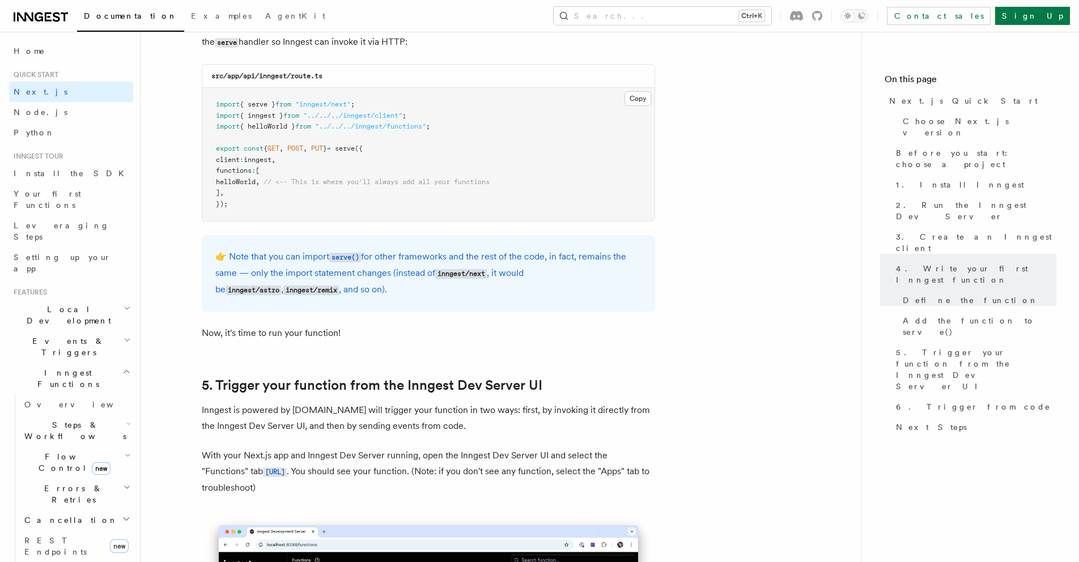
scroll to position [367, 0]
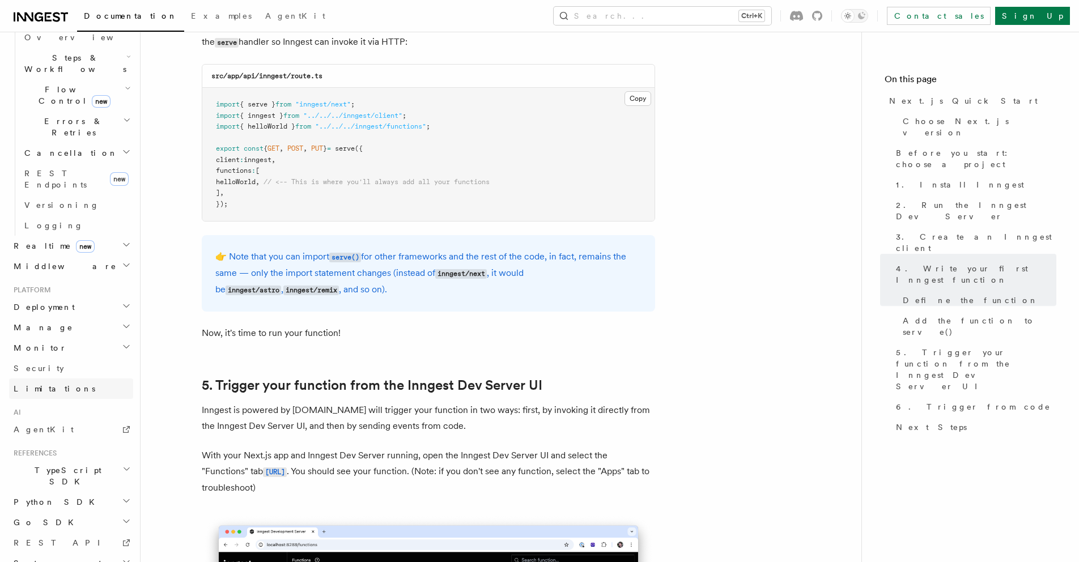
click at [79, 379] on link "Limitations" at bounding box center [71, 389] width 124 height 20
click at [26, 384] on span "Limitations" at bounding box center [55, 388] width 82 height 9
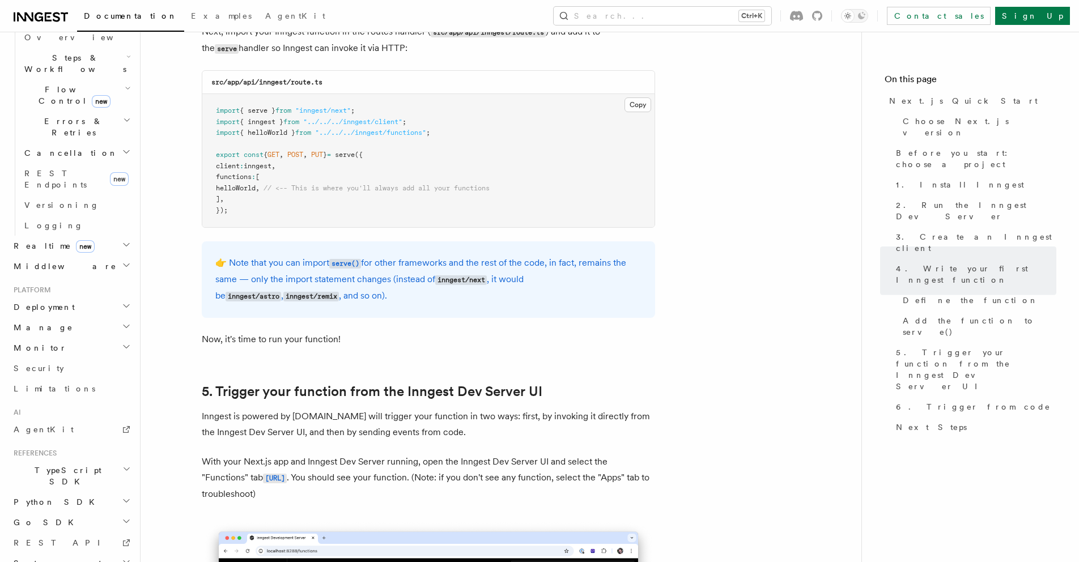
scroll to position [2303, 0]
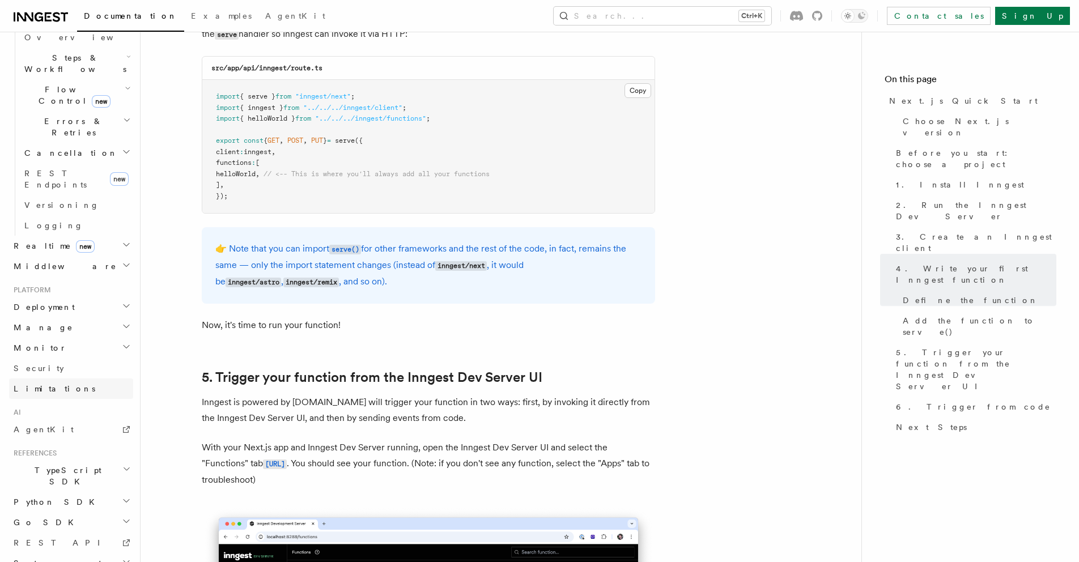
click at [57, 379] on link "Limitations" at bounding box center [71, 389] width 124 height 20
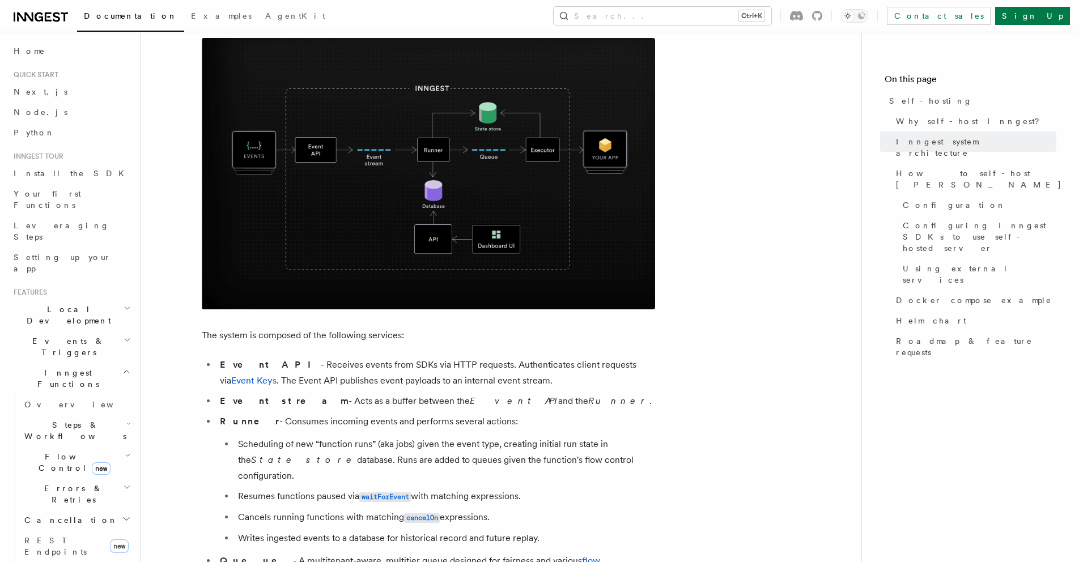
scroll to position [456, 0]
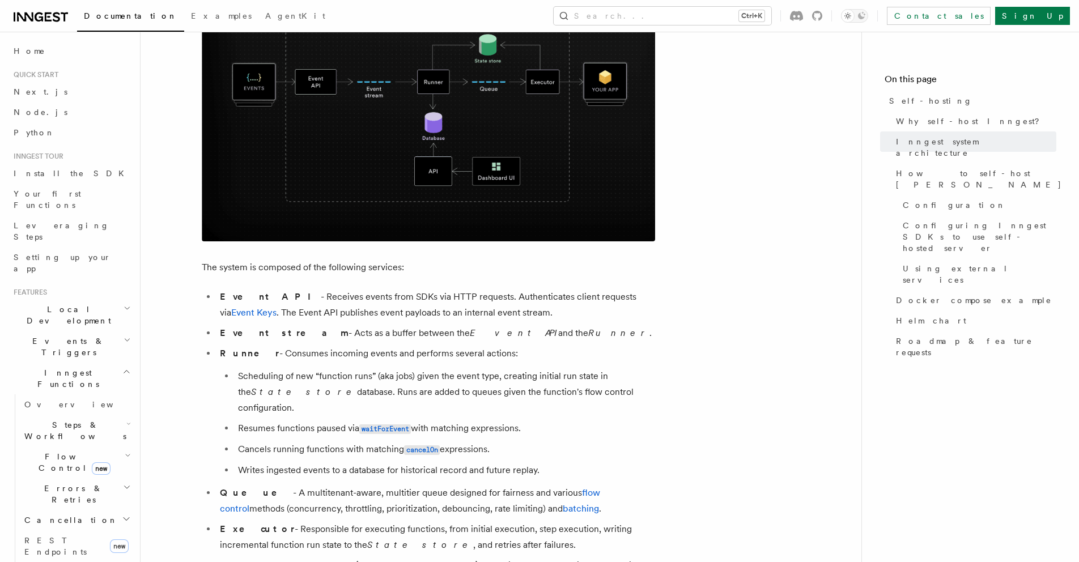
drag, startPoint x: 338, startPoint y: 334, endPoint x: 468, endPoint y: 337, distance: 129.9
click at [468, 337] on li "Event stream - Acts as a buffer between the Event API and the Runner ." at bounding box center [436, 333] width 439 height 16
drag, startPoint x: 307, startPoint y: 355, endPoint x: 440, endPoint y: 354, distance: 133.2
click at [440, 354] on li "Runner - Consumes incoming events and performs several actions: Scheduling of n…" at bounding box center [436, 412] width 439 height 133
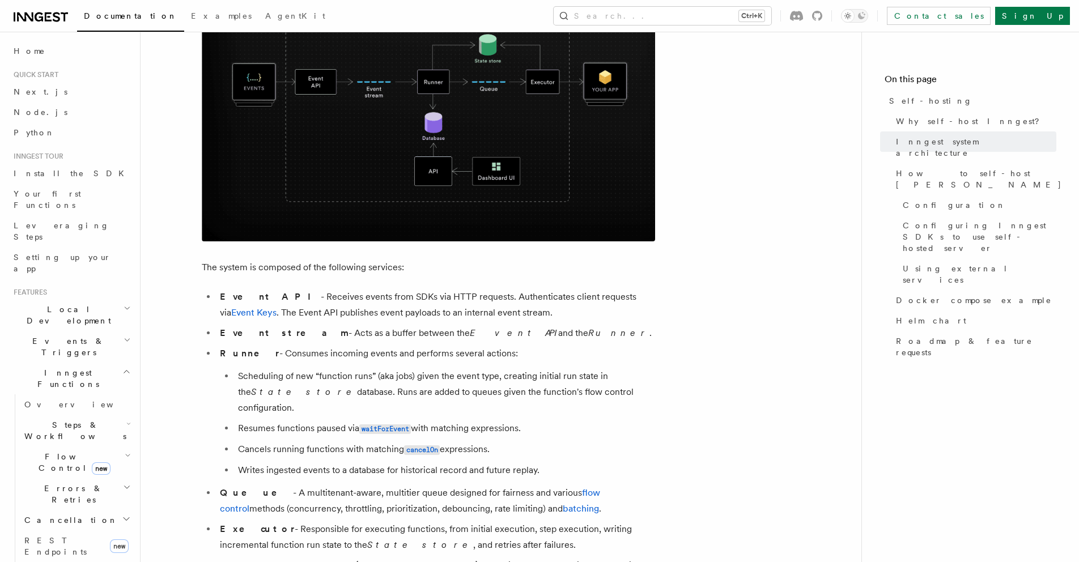
click at [440, 354] on li "Runner - Consumes incoming events and performs several actions: Scheduling of n…" at bounding box center [436, 412] width 439 height 133
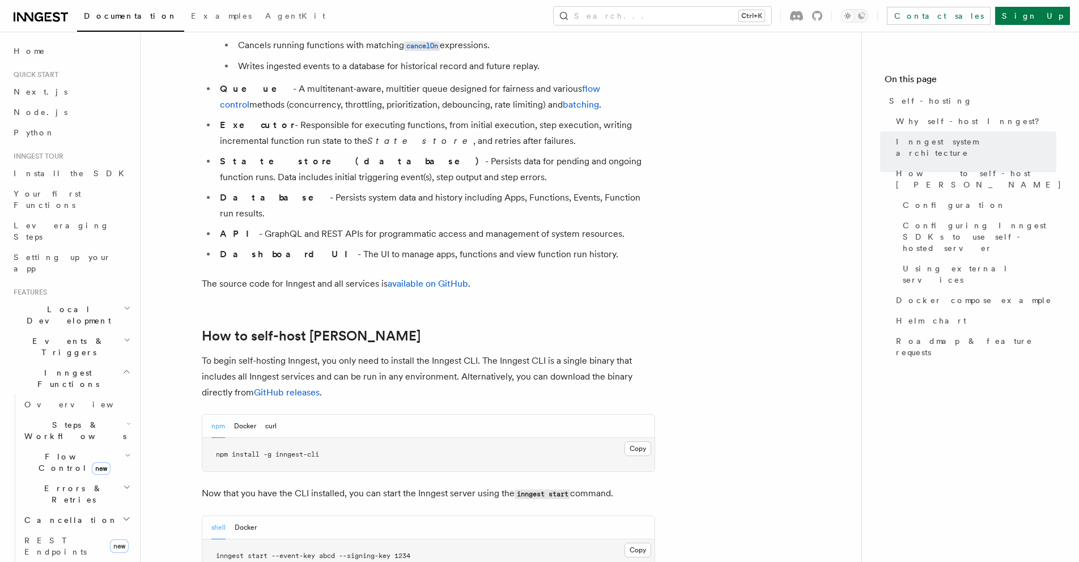
scroll to position [905, 0]
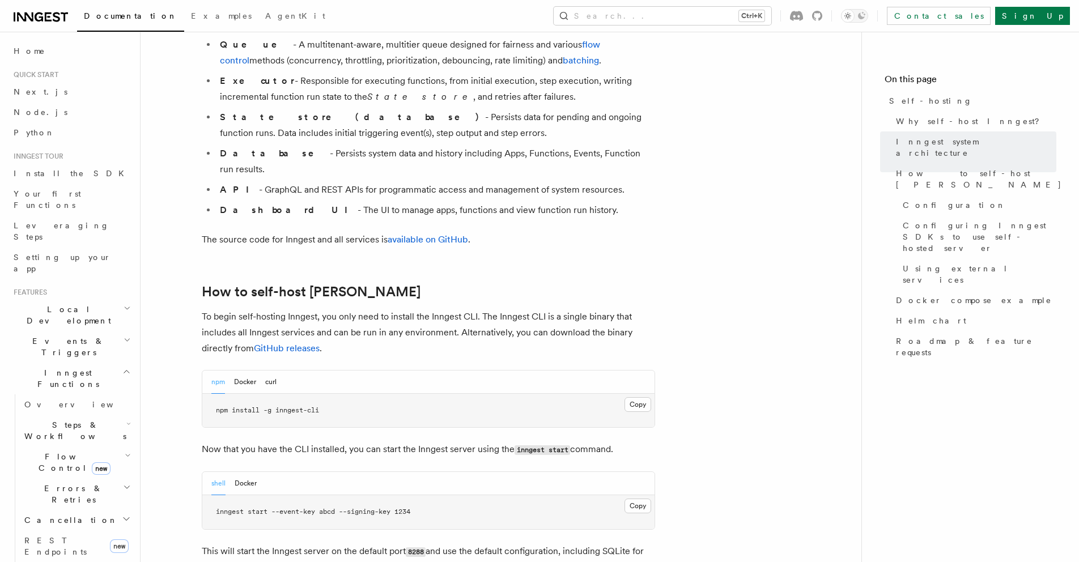
drag, startPoint x: 251, startPoint y: 379, endPoint x: 351, endPoint y: 382, distance: 100.4
click at [351, 394] on pre "npm install -g inngest-cli" at bounding box center [428, 411] width 452 height 34
drag, startPoint x: 483, startPoint y: 287, endPoint x: 338, endPoint y: 303, distance: 146.0
click at [338, 309] on p "To begin self-hosting Inngest, you only need to install the Inngest CLI. The In…" at bounding box center [429, 333] width 454 height 48
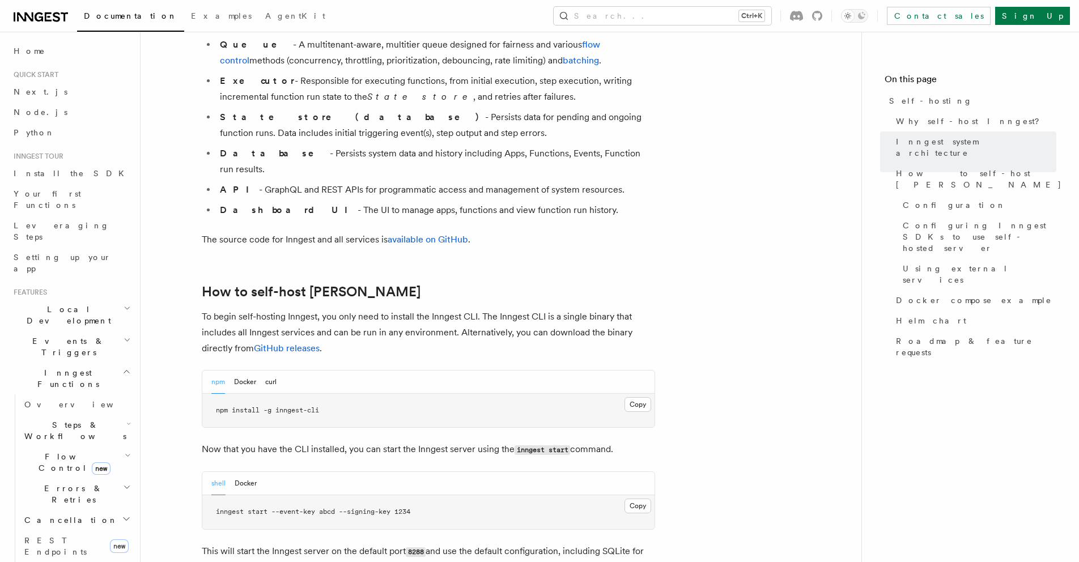
click at [338, 309] on p "To begin self-hosting Inngest, you only need to install the Inngest CLI. The In…" at bounding box center [429, 333] width 454 height 48
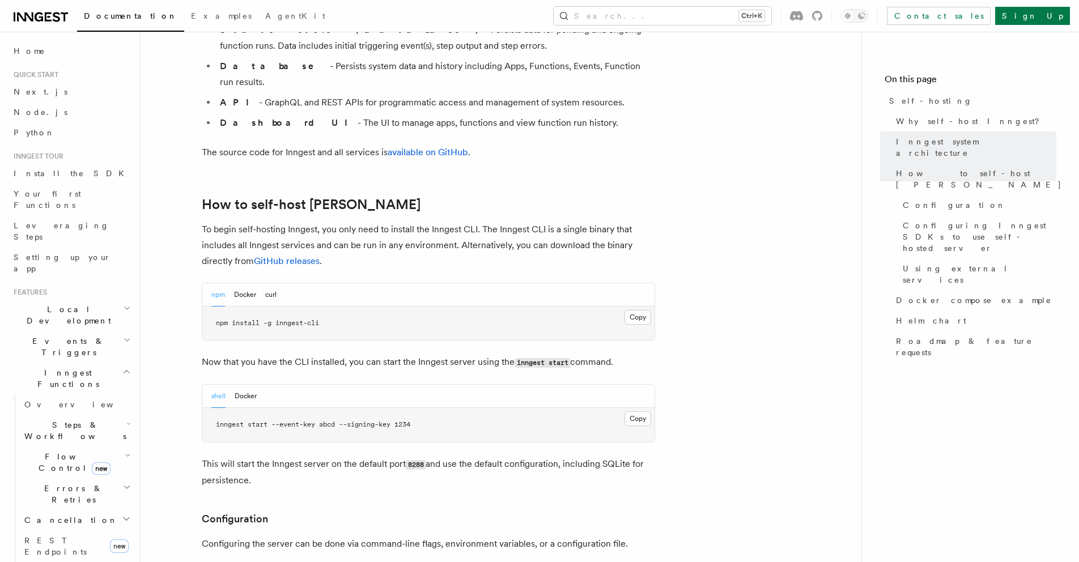
scroll to position [998, 0]
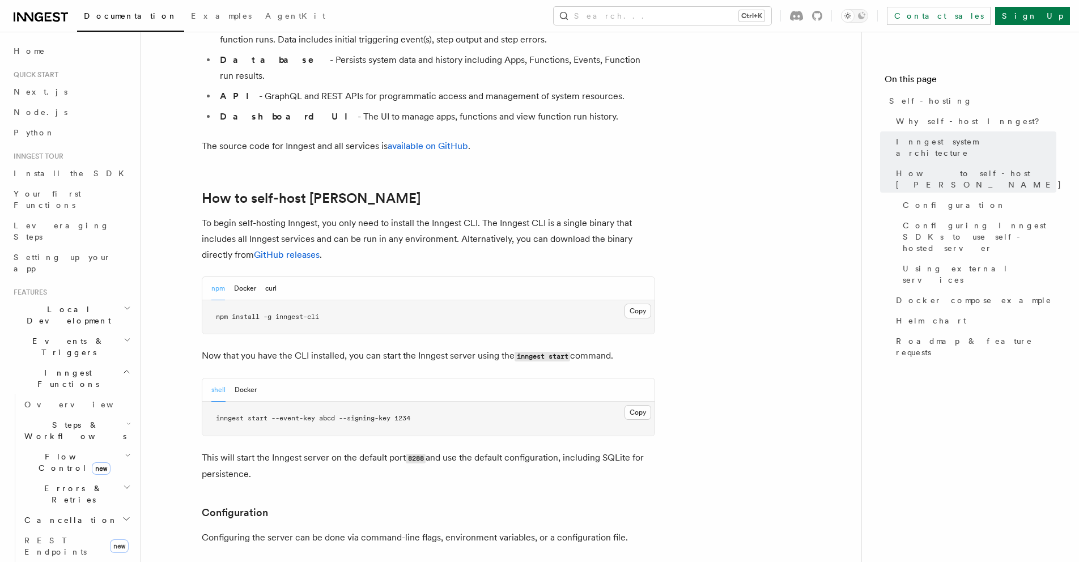
drag, startPoint x: 270, startPoint y: 329, endPoint x: 287, endPoint y: 330, distance: 16.5
click at [287, 348] on p "Now that you have the CLI installed, you can start the Inngest server using the…" at bounding box center [429, 356] width 454 height 16
drag, startPoint x: 304, startPoint y: 328, endPoint x: 529, endPoint y: 329, distance: 224.5
click at [529, 348] on p "Now that you have the CLI installed, you can start the Inngest server using the…" at bounding box center [429, 356] width 454 height 16
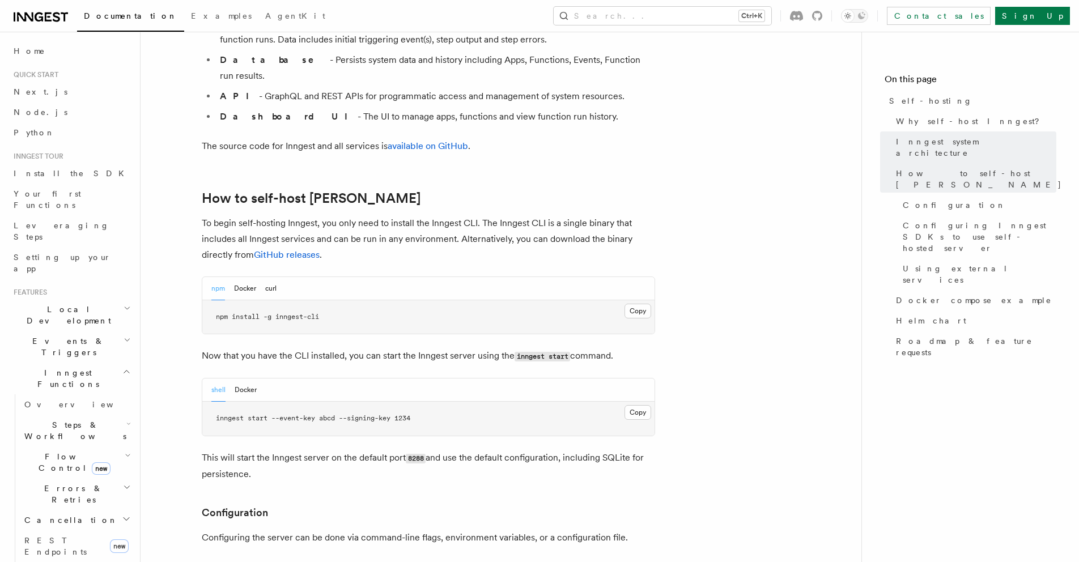
click at [529, 352] on code "inngest start" at bounding box center [543, 357] width 56 height 10
drag, startPoint x: 256, startPoint y: 389, endPoint x: 331, endPoint y: 388, distance: 74.3
click at [331, 414] on span "inngest start --event-key abcd --signing-key 1234" at bounding box center [313, 418] width 194 height 8
drag, startPoint x: 269, startPoint y: 427, endPoint x: 471, endPoint y: 428, distance: 201.8
click at [471, 450] on p "This will start the Inngest server on the default port 8288 and use the default…" at bounding box center [429, 466] width 454 height 32
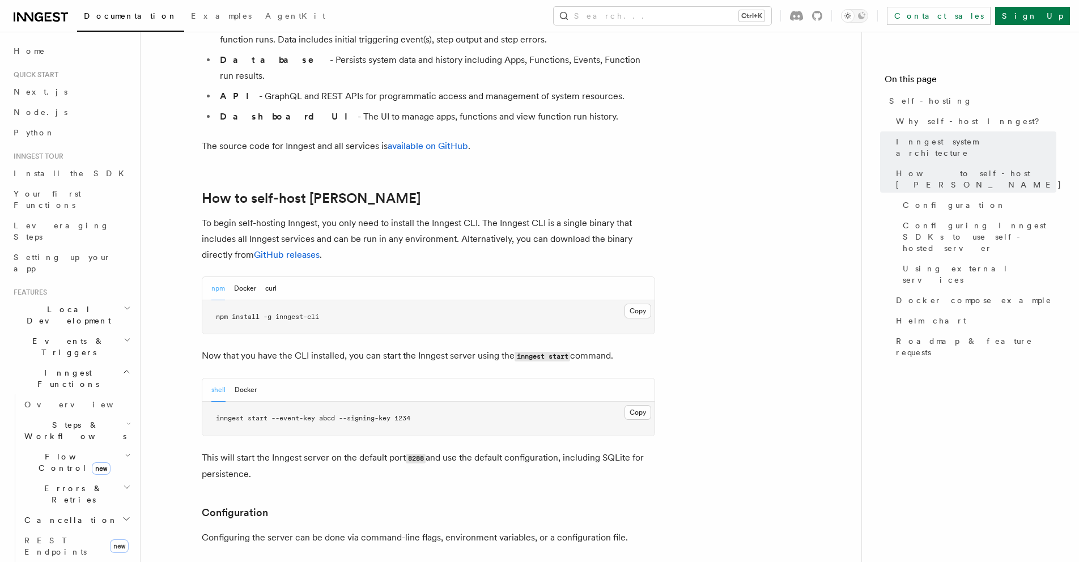
drag, startPoint x: 484, startPoint y: 429, endPoint x: 369, endPoint y: 458, distance: 118.8
drag, startPoint x: 351, startPoint y: 430, endPoint x: 465, endPoint y: 431, distance: 114.5
click at [465, 450] on p "This will start the Inngest server on the default port 8288 and use the default…" at bounding box center [429, 466] width 454 height 32
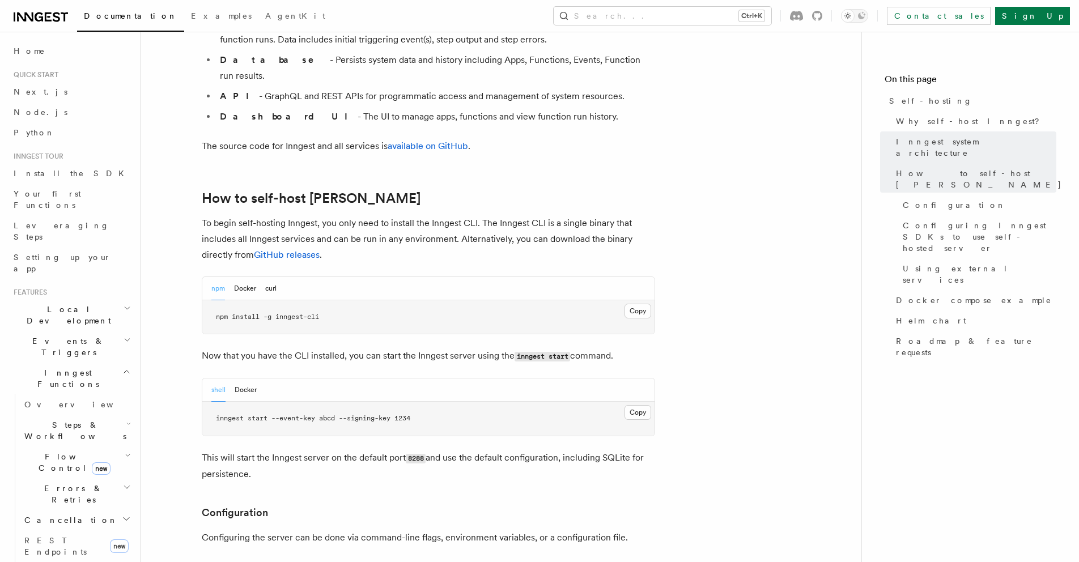
click at [465, 450] on p "This will start the Inngest server on the default port 8288 and use the default…" at bounding box center [429, 466] width 454 height 32
drag, startPoint x: 500, startPoint y: 427, endPoint x: 524, endPoint y: 437, distance: 25.5
click at [524, 450] on p "This will start the Inngest server on the default port 8288 and use the default…" at bounding box center [429, 466] width 454 height 32
drag, startPoint x: 333, startPoint y: 389, endPoint x: 431, endPoint y: 392, distance: 98.7
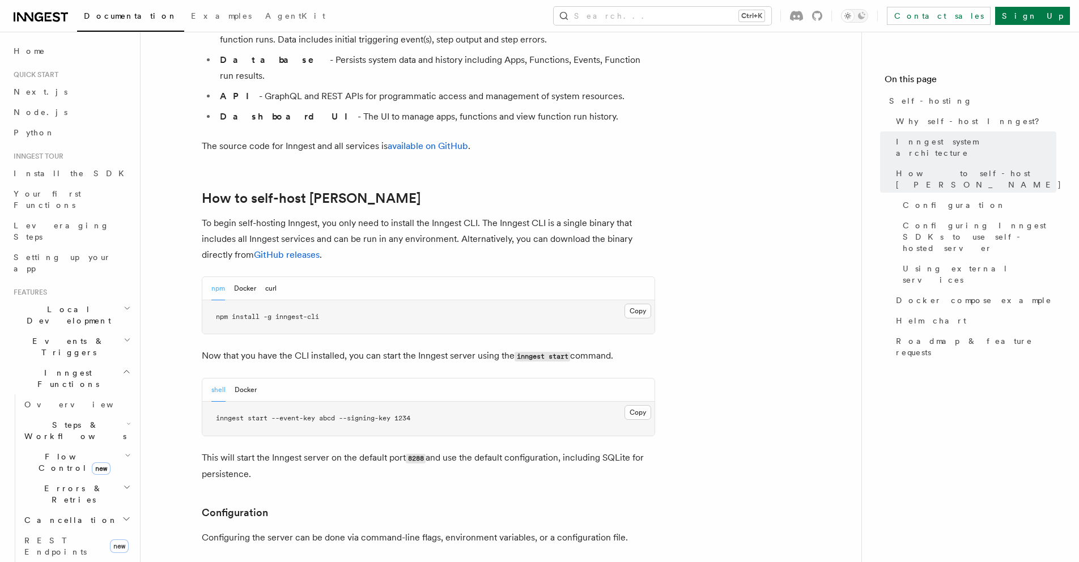
click at [431, 402] on pre "inngest start --event-key abcd --signing-key 1234" at bounding box center [428, 419] width 452 height 34
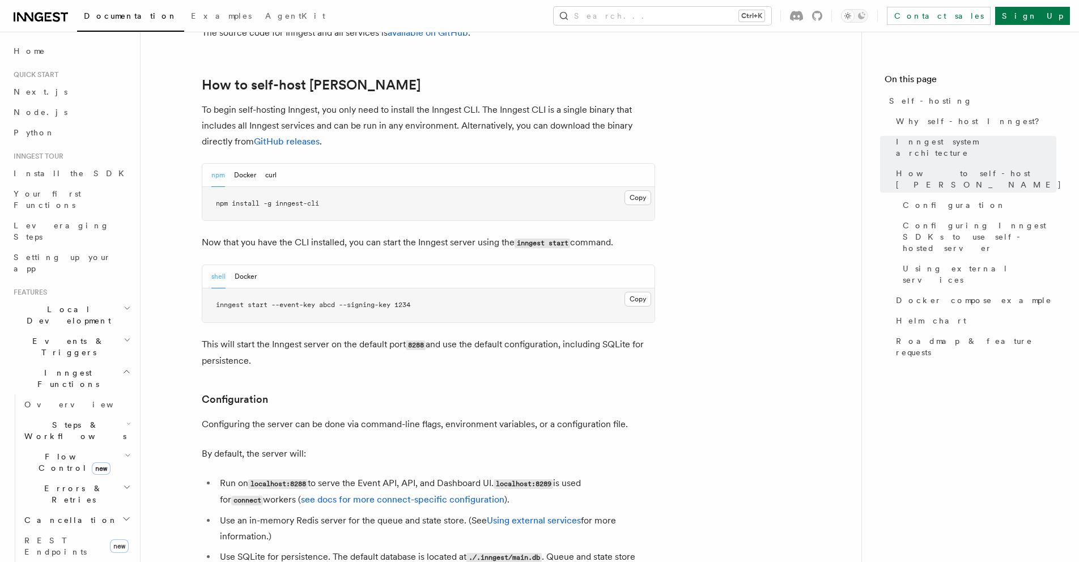
scroll to position [1147, 0]
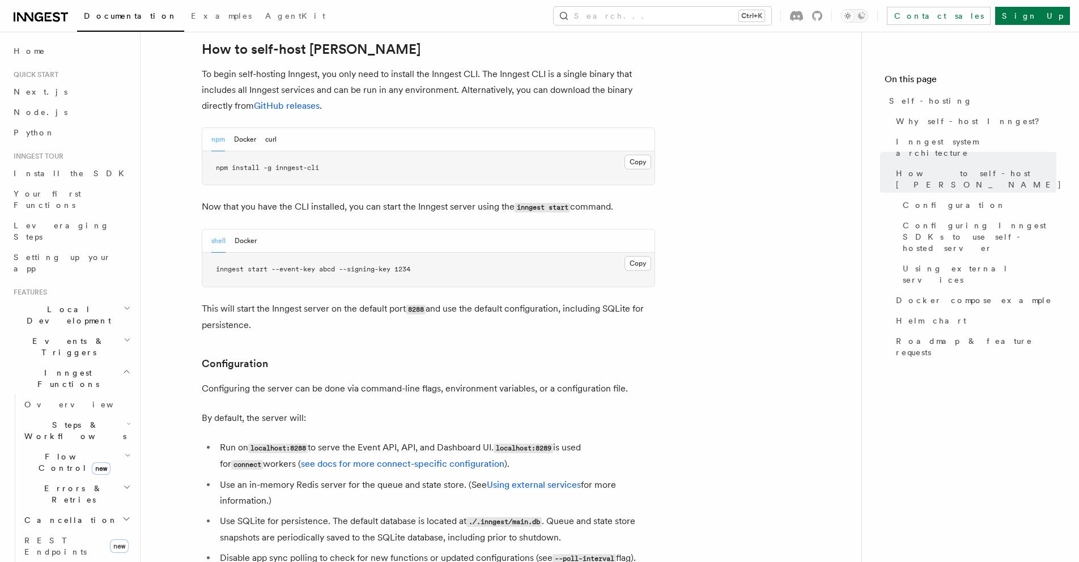
drag, startPoint x: 255, startPoint y: 359, endPoint x: 446, endPoint y: 359, distance: 191.1
click at [446, 381] on p "Configuring the server can be done via command-line flags, environment variable…" at bounding box center [429, 389] width 454 height 16
drag, startPoint x: 475, startPoint y: 361, endPoint x: 577, endPoint y: 360, distance: 101.5
click at [577, 381] on p "Configuring the server can be done via command-line flags, environment variable…" at bounding box center [429, 389] width 454 height 16
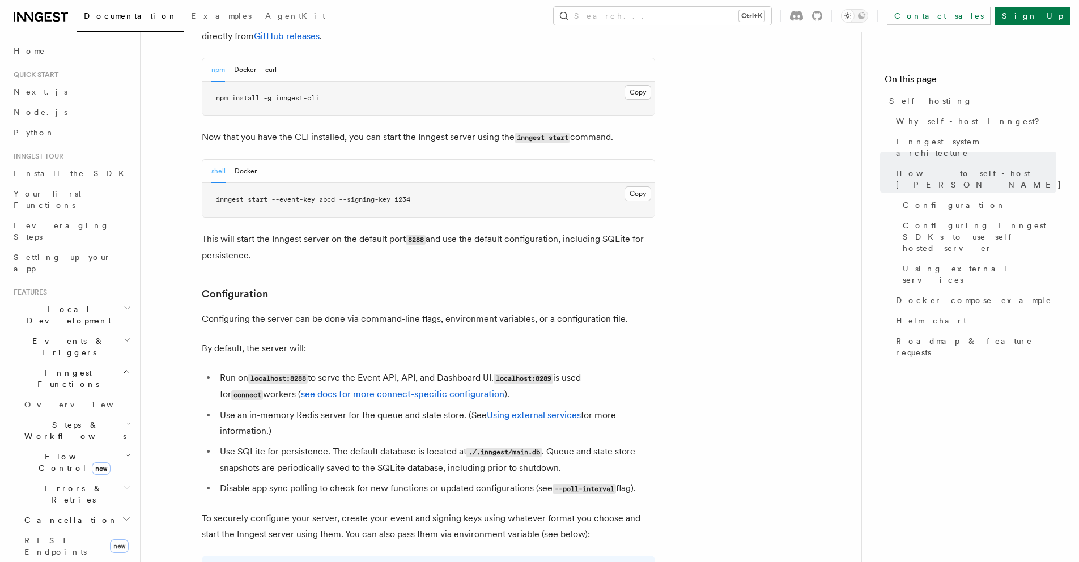
scroll to position [1219, 0]
drag, startPoint x: 345, startPoint y: 340, endPoint x: 346, endPoint y: 373, distance: 33.5
click at [346, 373] on ul "Run on localhost:8288 to serve the Event API, API, and Dashboard UI. localhost:…" at bounding box center [429, 431] width 454 height 127
click at [350, 368] on li "Run on localhost:8288 to serve the Event API, API, and Dashboard UI. localhost:…" at bounding box center [436, 384] width 439 height 33
drag, startPoint x: 266, startPoint y: 384, endPoint x: 481, endPoint y: 382, distance: 214.9
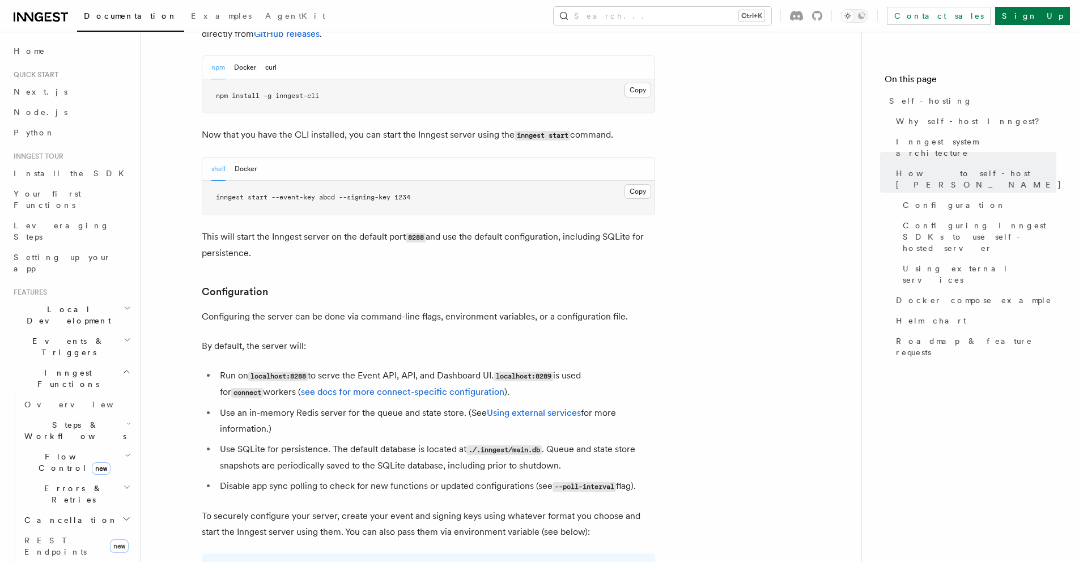
click at [481, 405] on li "Use an in-memory Redis server for the queue and state store. (See Using externa…" at bounding box center [436, 421] width 439 height 32
drag, startPoint x: 222, startPoint y: 416, endPoint x: 556, endPoint y: 420, distance: 333.9
click at [556, 442] on li "Use SQLite for persistence. The default database is located at ./.inngest/main.…" at bounding box center [436, 458] width 439 height 32
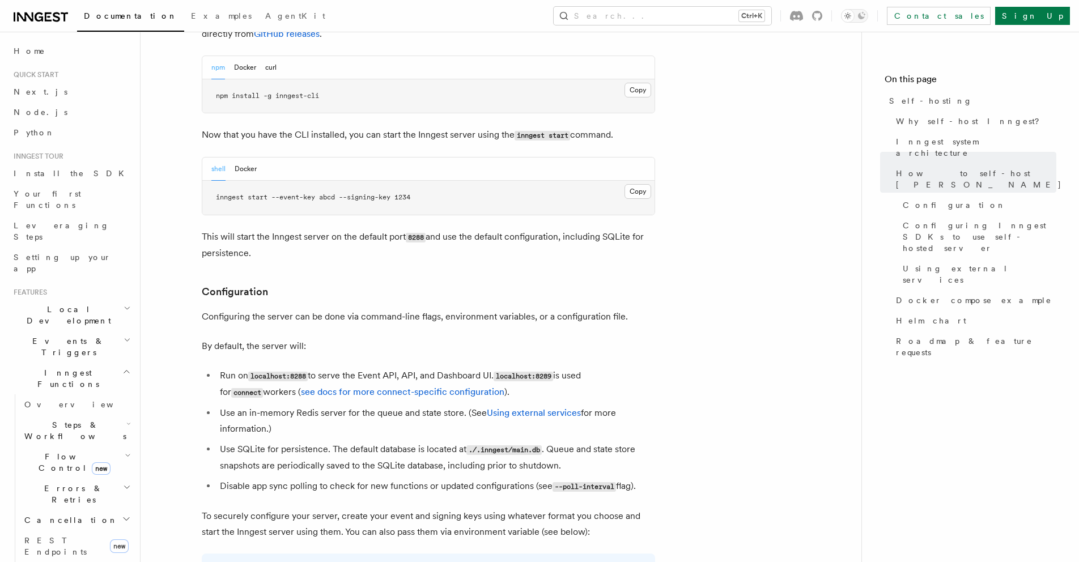
drag, startPoint x: 556, startPoint y: 420, endPoint x: 387, endPoint y: 439, distance: 170.0
click at [387, 442] on li "Use SQLite for persistence. The default database is located at ./.inngest/main.…" at bounding box center [436, 458] width 439 height 32
drag, startPoint x: 287, startPoint y: 458, endPoint x: 556, endPoint y: 457, distance: 268.2
click at [556, 478] on li "Disable app sync polling to check for new functions or updated configurations (…" at bounding box center [436, 486] width 439 height 16
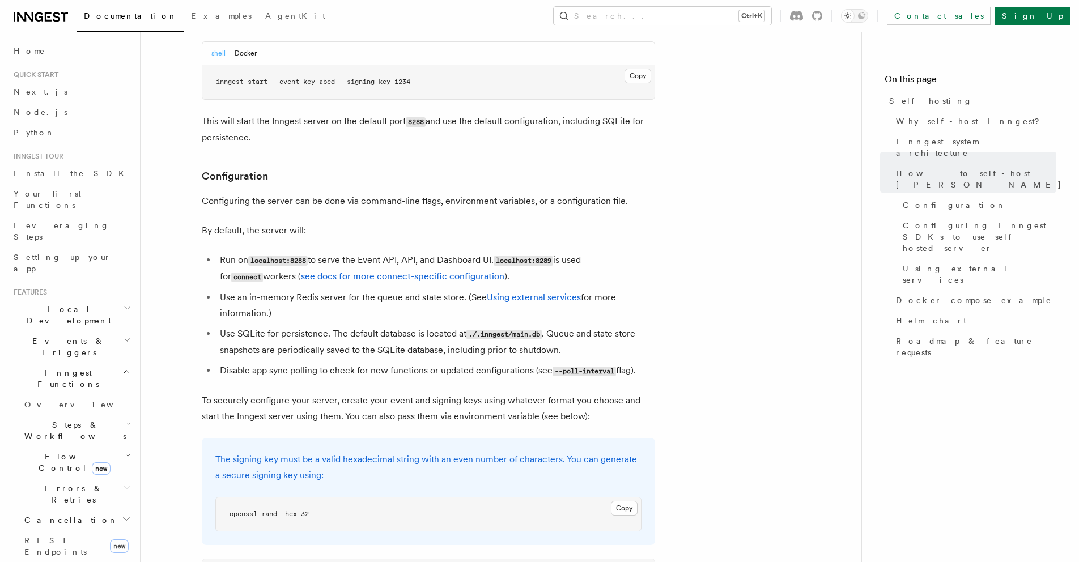
scroll to position [1353, 0]
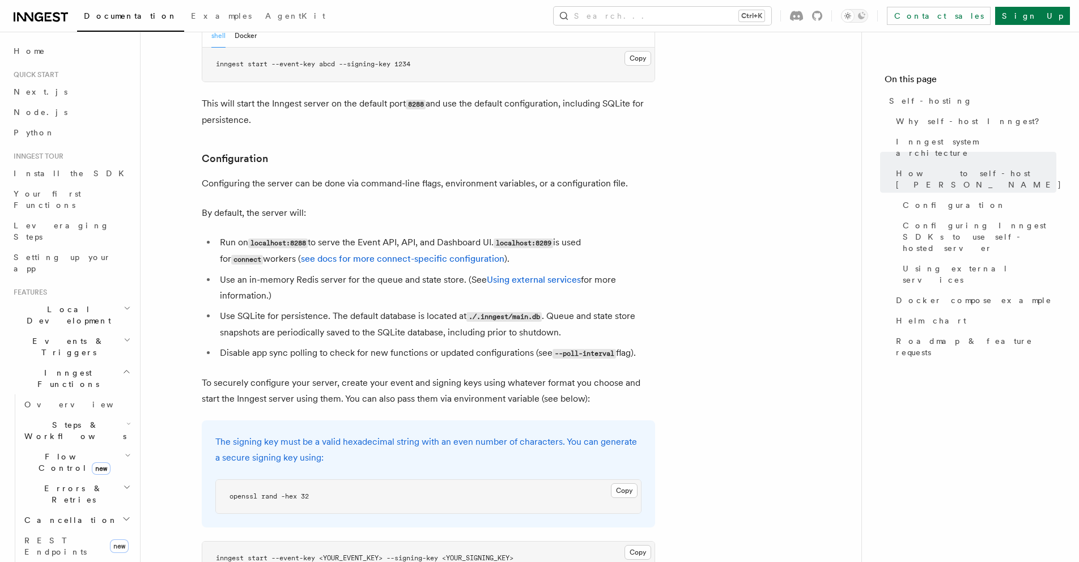
drag, startPoint x: 307, startPoint y: 351, endPoint x: 321, endPoint y: 379, distance: 30.9
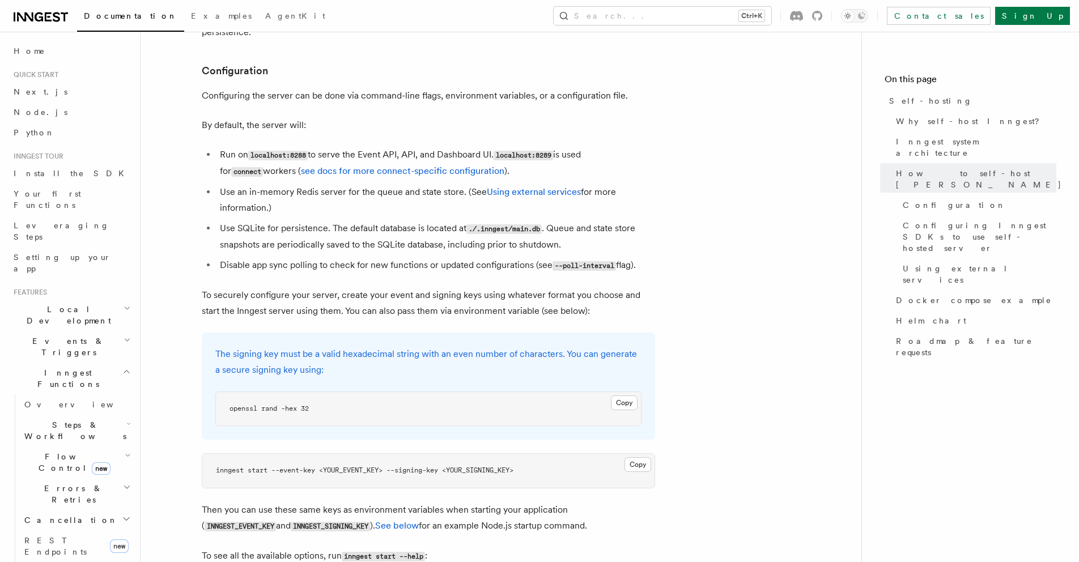
scroll to position [1460, 0]
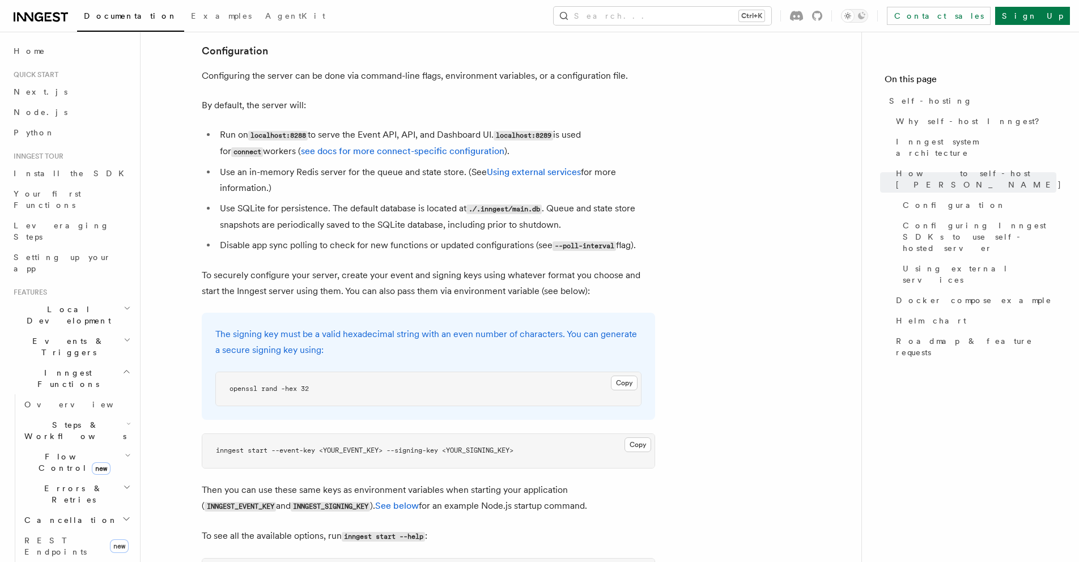
click at [311, 372] on pre "openssl rand -hex 32" at bounding box center [428, 389] width 425 height 34
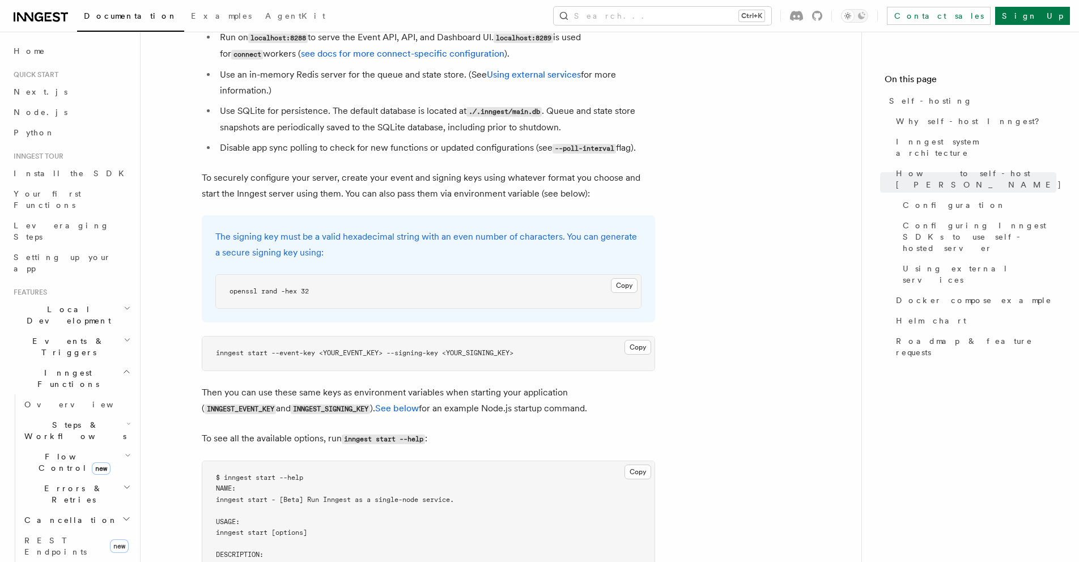
scroll to position [1588, 0]
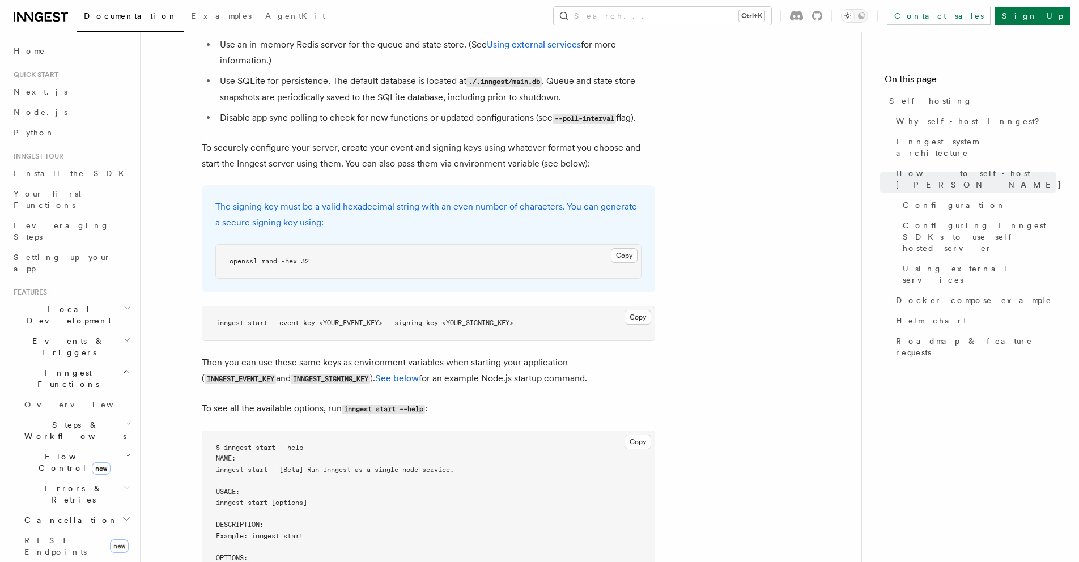
drag, startPoint x: 231, startPoint y: 332, endPoint x: 480, endPoint y: 344, distance: 249.1
click at [480, 355] on p "Then you can use these same keys as environment variables when starting your ap…" at bounding box center [429, 371] width 454 height 32
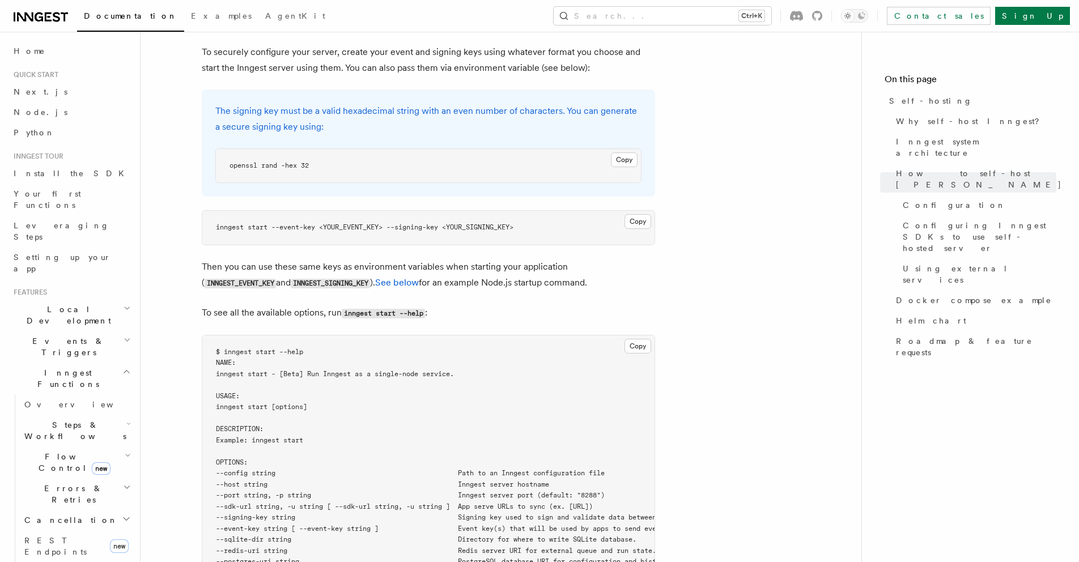
scroll to position [1692, 0]
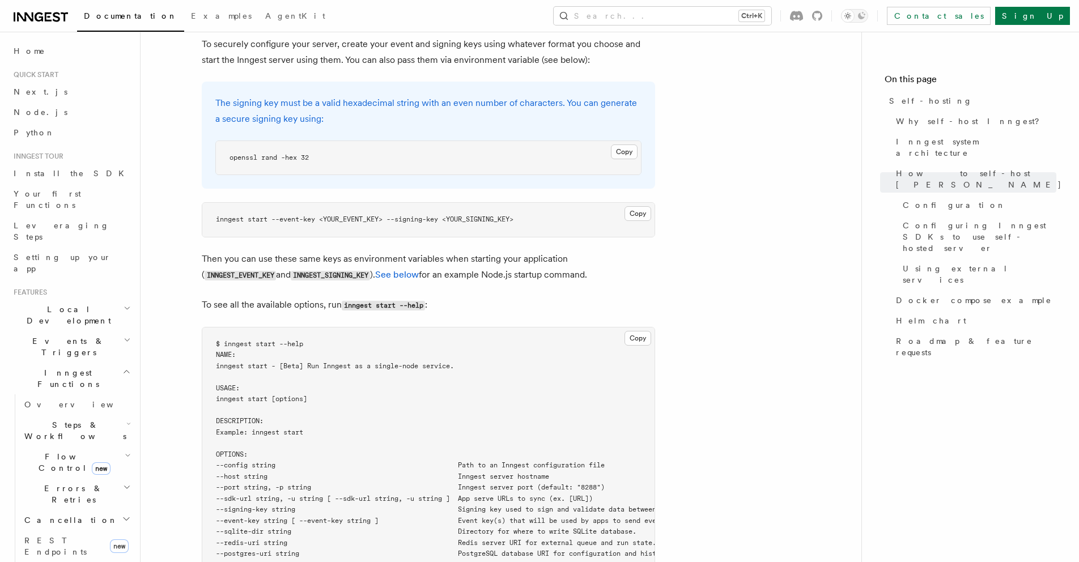
drag, startPoint x: 391, startPoint y: 272, endPoint x: 448, endPoint y: 281, distance: 57.4
click at [448, 297] on p "To see all the available options, run inngest start --help :" at bounding box center [429, 305] width 454 height 16
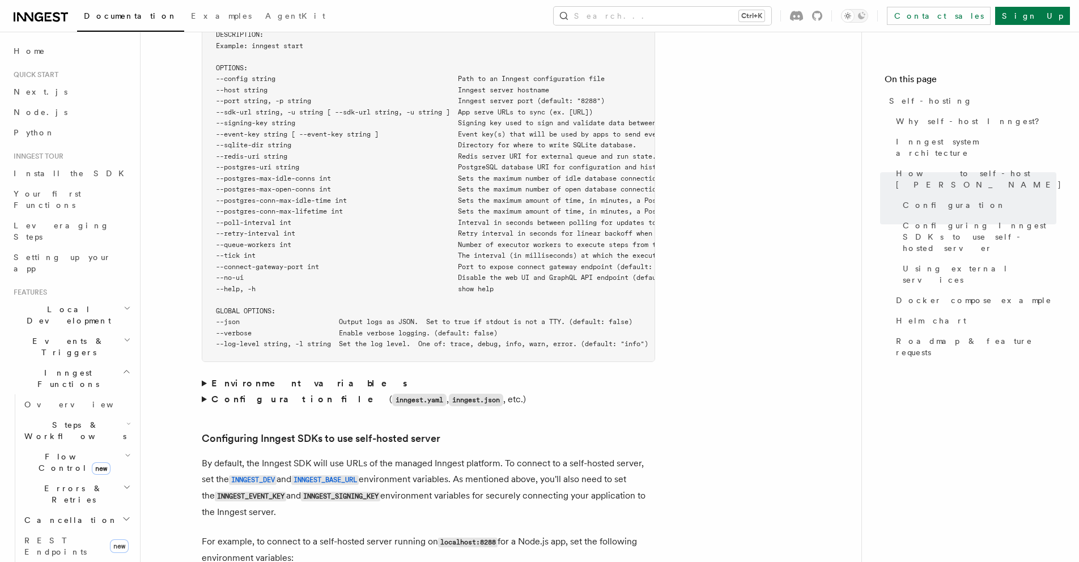
scroll to position [2120, 0]
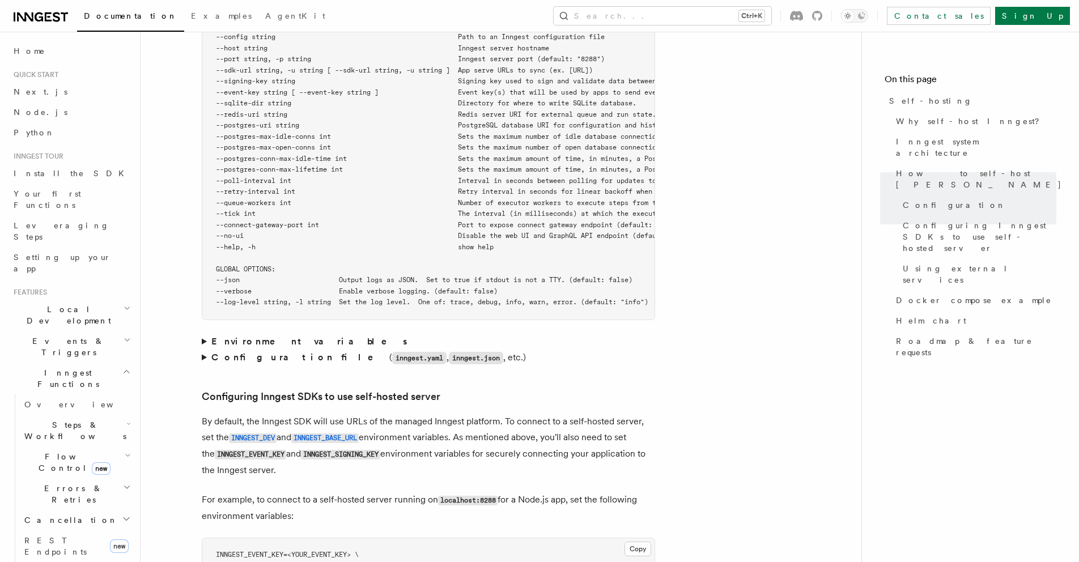
click at [203, 334] on summary "Environment variables" at bounding box center [429, 342] width 454 height 16
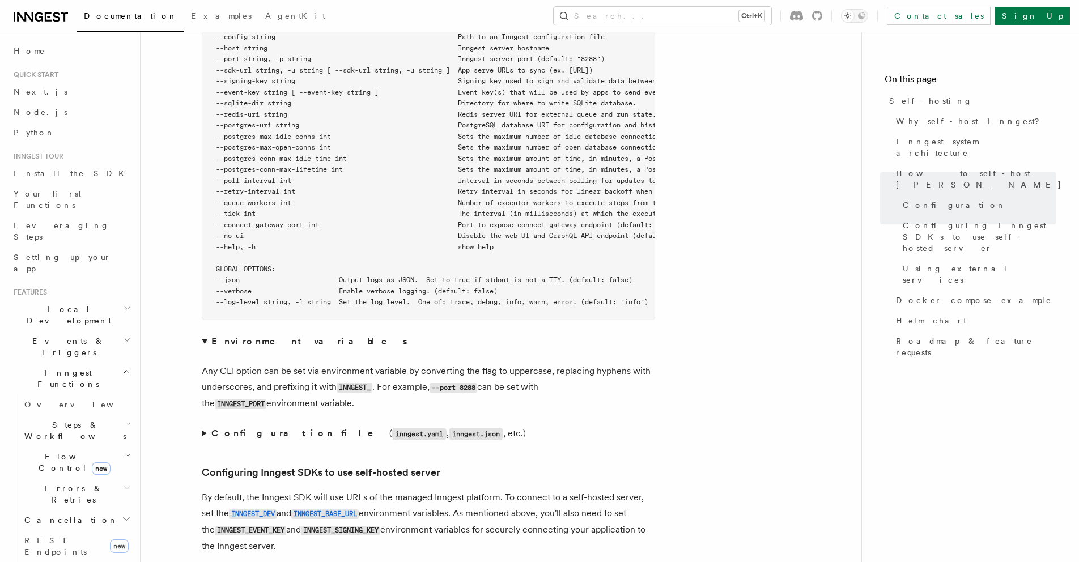
click at [203, 334] on summary "Environment variables" at bounding box center [429, 342] width 454 height 16
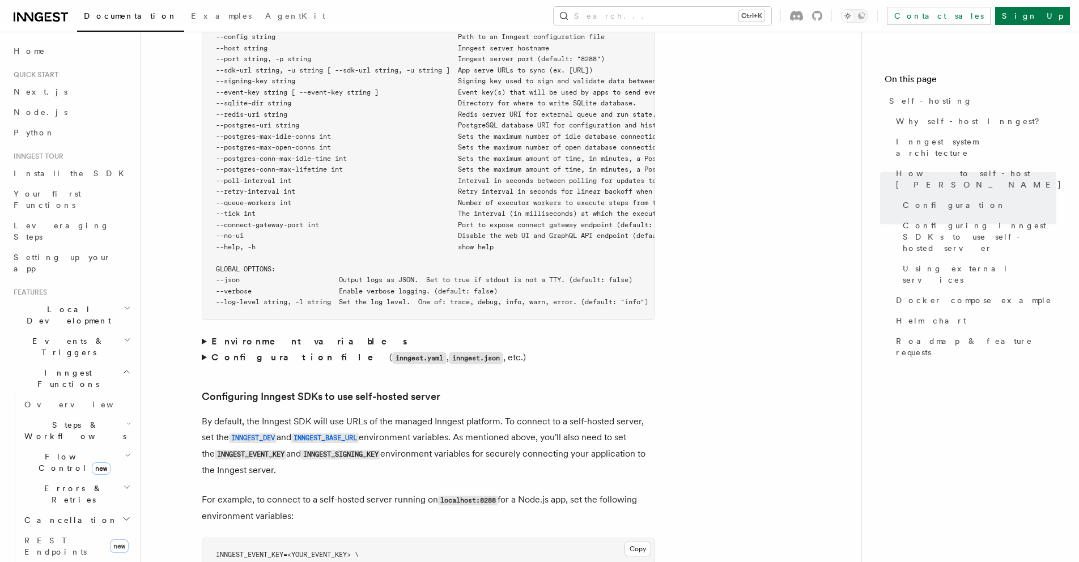
click at [207, 350] on summary "Configuration file ( inngest.yaml , inngest.json , etc.)" at bounding box center [429, 358] width 454 height 16
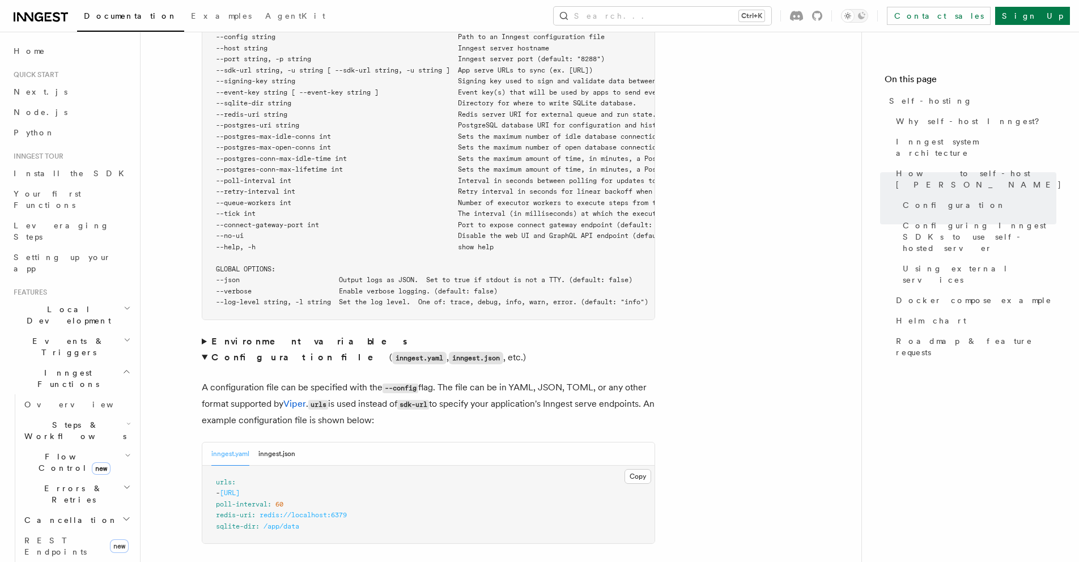
click at [207, 350] on summary "Configuration file ( inngest.yaml , inngest.json , etc.)" at bounding box center [429, 358] width 454 height 16
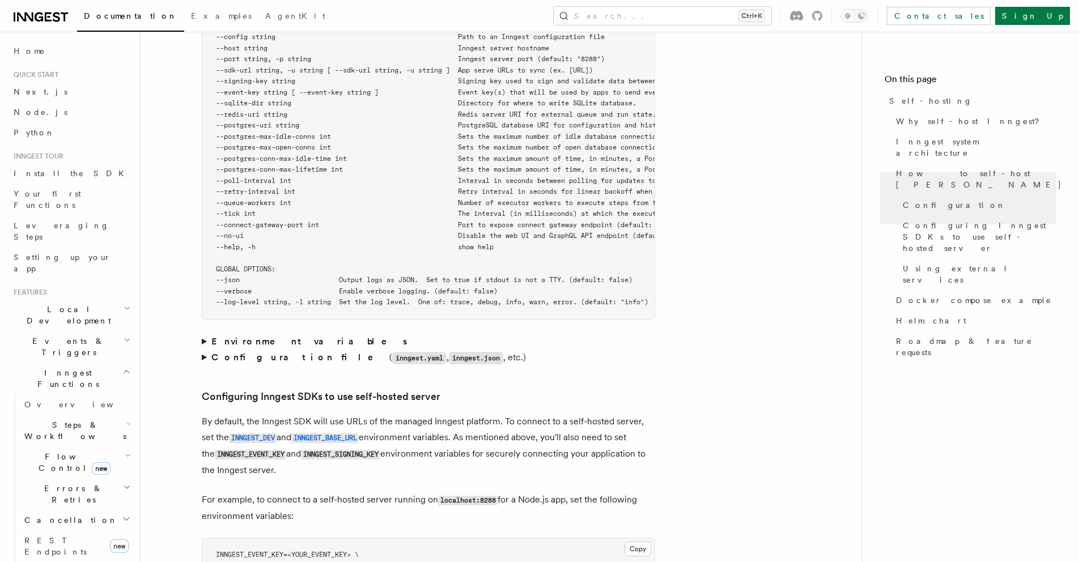
scroll to position [2174, 0]
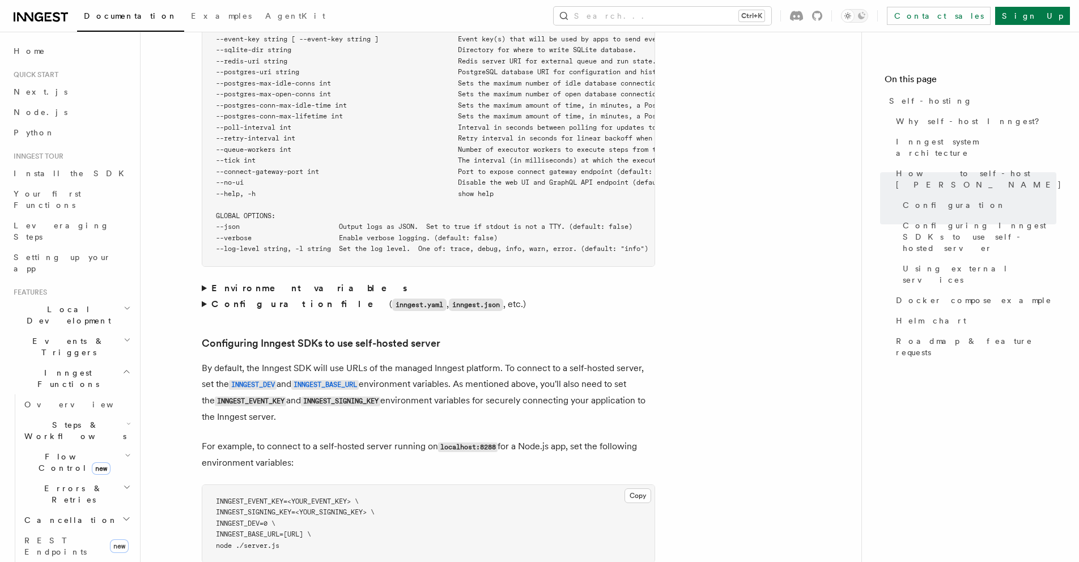
drag, startPoint x: 261, startPoint y: 348, endPoint x: 379, endPoint y: 350, distance: 117.4
click at [379, 361] on p "By default, the Inngest SDK will use URLs of the managed Inngest platform. To c…" at bounding box center [429, 393] width 454 height 65
click at [482, 361] on p "By default, the Inngest SDK will use URLs of the managed Inngest platform. To c…" at bounding box center [429, 393] width 454 height 65
drag, startPoint x: 502, startPoint y: 344, endPoint x: 530, endPoint y: 361, distance: 32.9
click at [530, 361] on p "By default, the Inngest SDK will use URLs of the managed Inngest platform. To c…" at bounding box center [429, 393] width 454 height 65
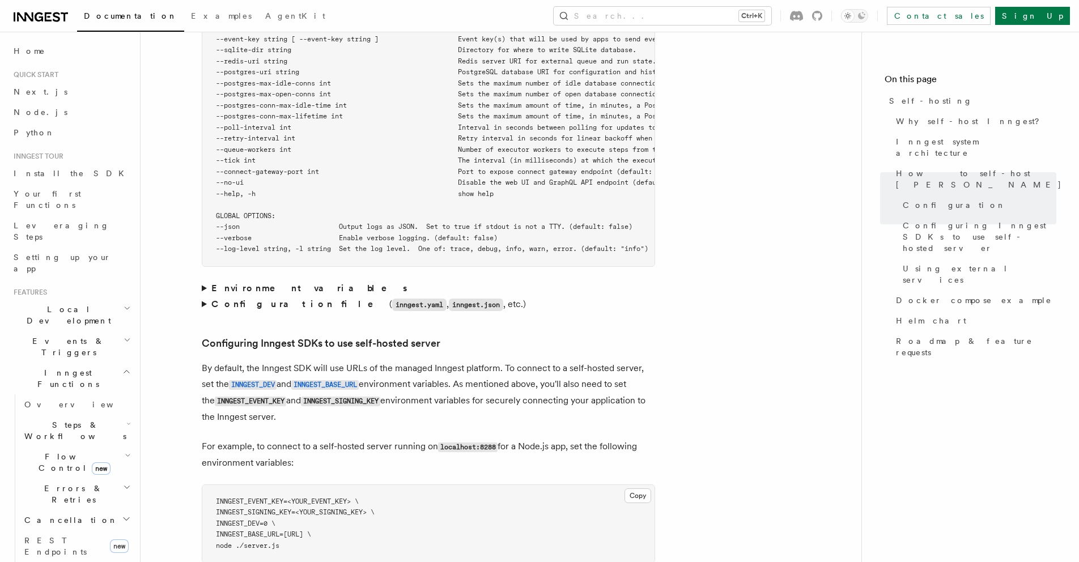
click at [530, 361] on p "By default, the Inngest SDK will use URLs of the managed Inngest platform. To c…" at bounding box center [429, 393] width 454 height 65
drag, startPoint x: 553, startPoint y: 362, endPoint x: 608, endPoint y: 376, distance: 56.6
click at [608, 376] on p "By default, the Inngest SDK will use URLs of the managed Inngest platform. To c…" at bounding box center [429, 393] width 454 height 65
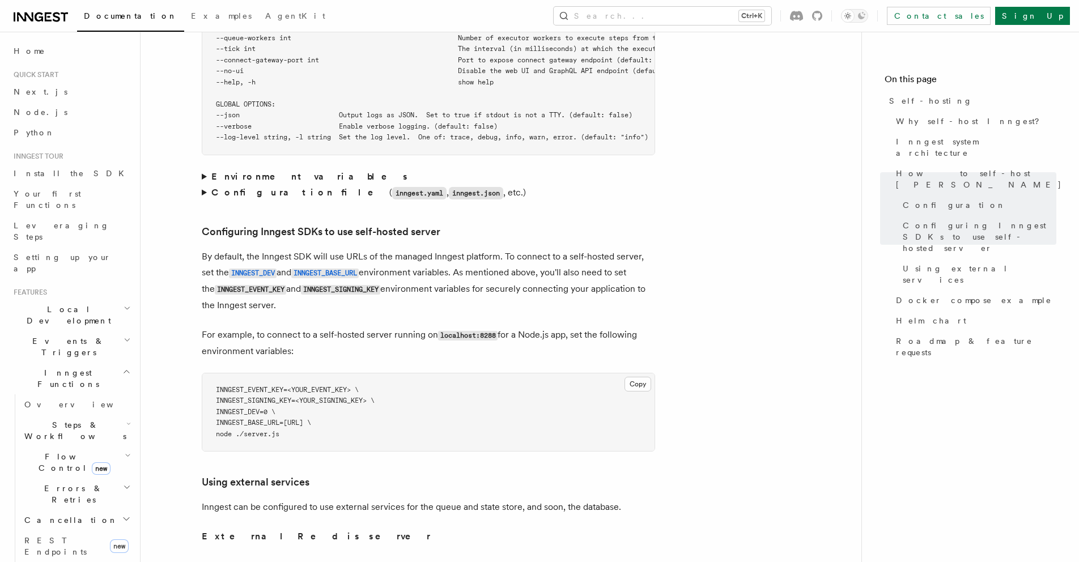
scroll to position [2288, 0]
drag, startPoint x: 297, startPoint y: 391, endPoint x: 372, endPoint y: 389, distance: 74.9
click at [372, 389] on pre "INNGEST_EVENT_KEY=<YOUR_EVENT_KEY> \ INNGEST_SIGNING_KEY=<YOUR_SIGNING_KEY> \ I…" at bounding box center [428, 410] width 452 height 78
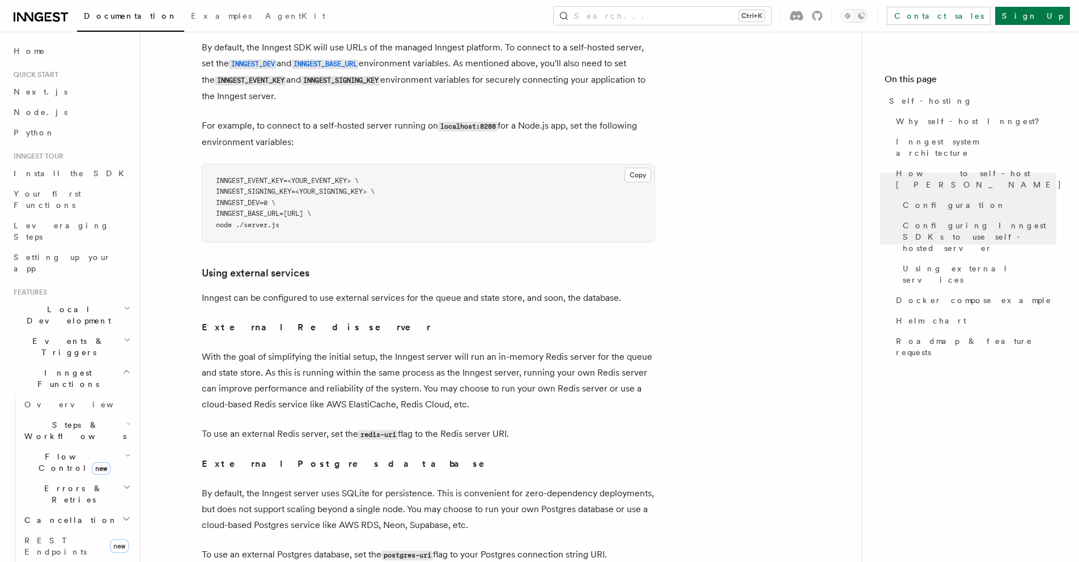
scroll to position [2497, 0]
drag, startPoint x: 221, startPoint y: 277, endPoint x: 495, endPoint y: 281, distance: 274.4
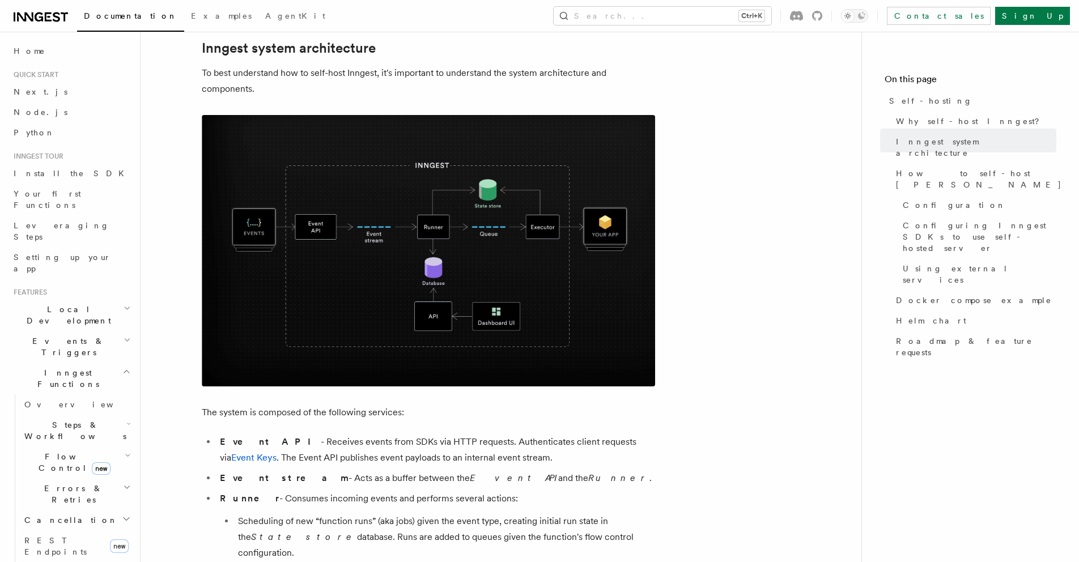
scroll to position [0, 0]
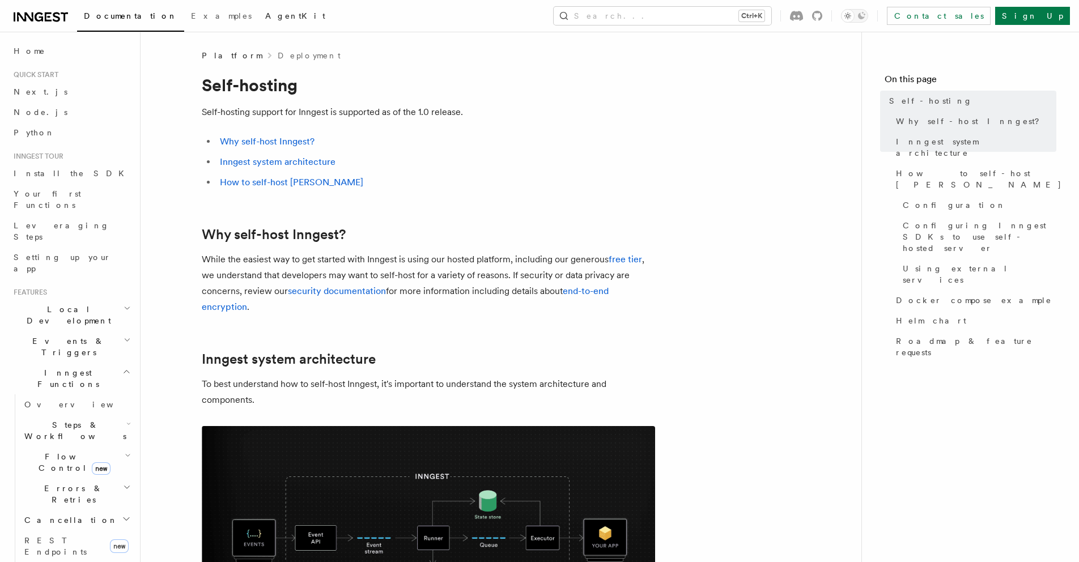
click at [265, 19] on span "AgentKit" at bounding box center [295, 15] width 60 height 9
click at [65, 91] on link "Next.js" at bounding box center [71, 92] width 124 height 20
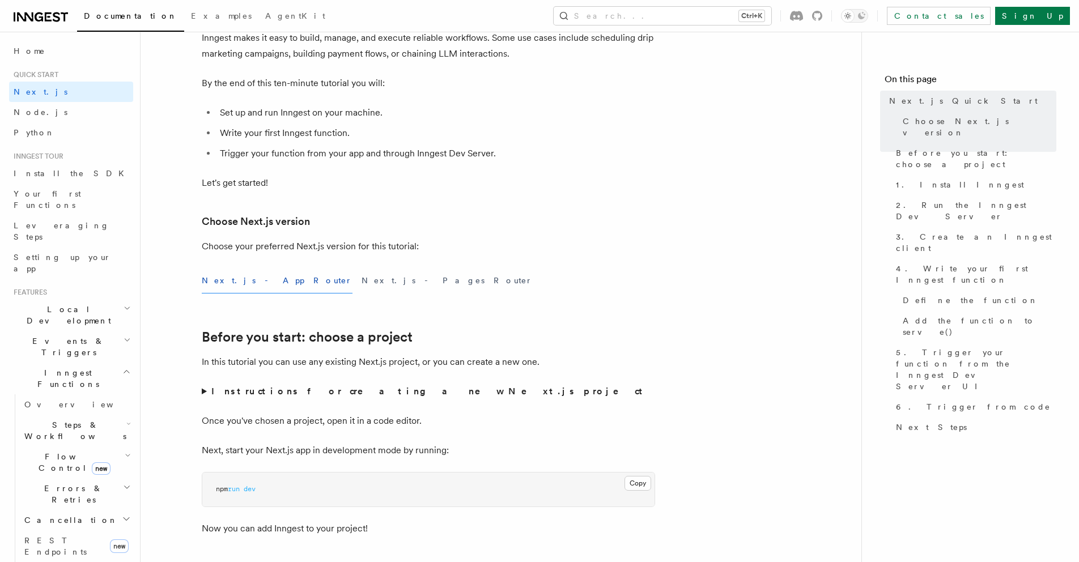
scroll to position [108, 0]
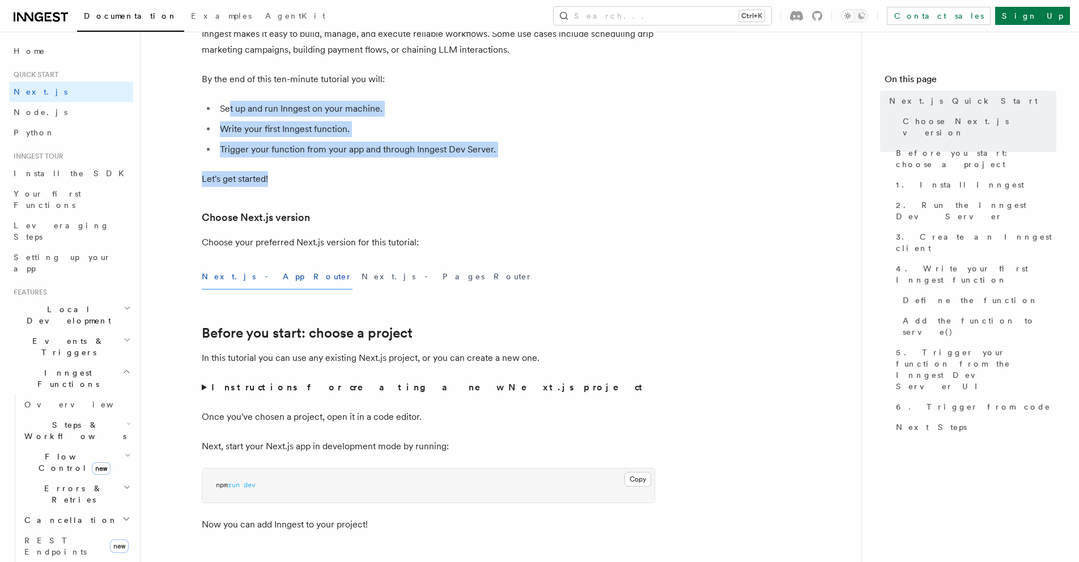
drag, startPoint x: 287, startPoint y: 183, endPoint x: 230, endPoint y: 114, distance: 90.2
click at [230, 114] on li "Set up and run Inngest on your machine." at bounding box center [436, 109] width 439 height 16
drag, startPoint x: 230, startPoint y: 114, endPoint x: 287, endPoint y: 170, distance: 80.6
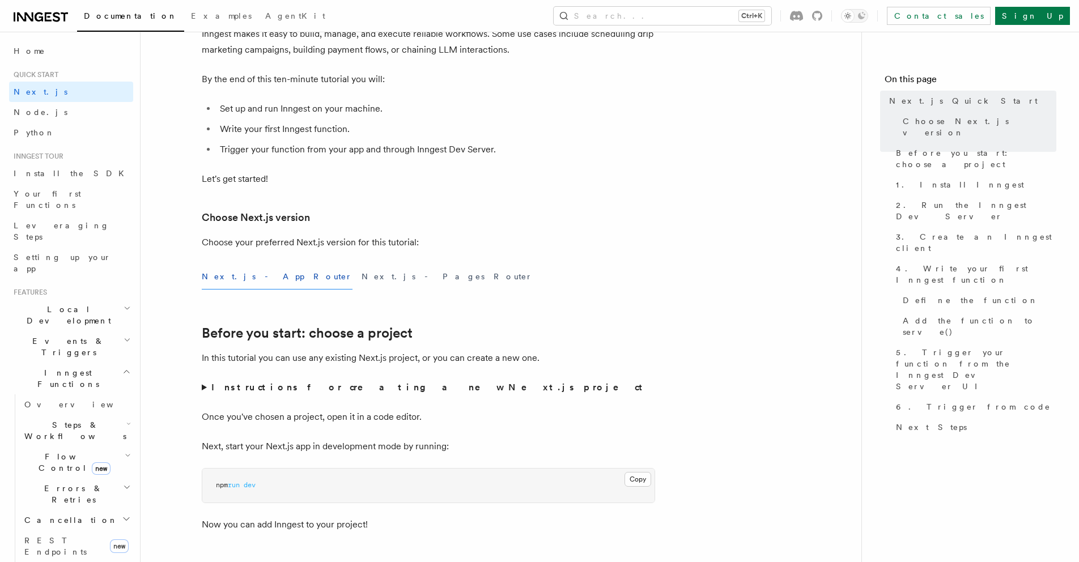
scroll to position [0, 0]
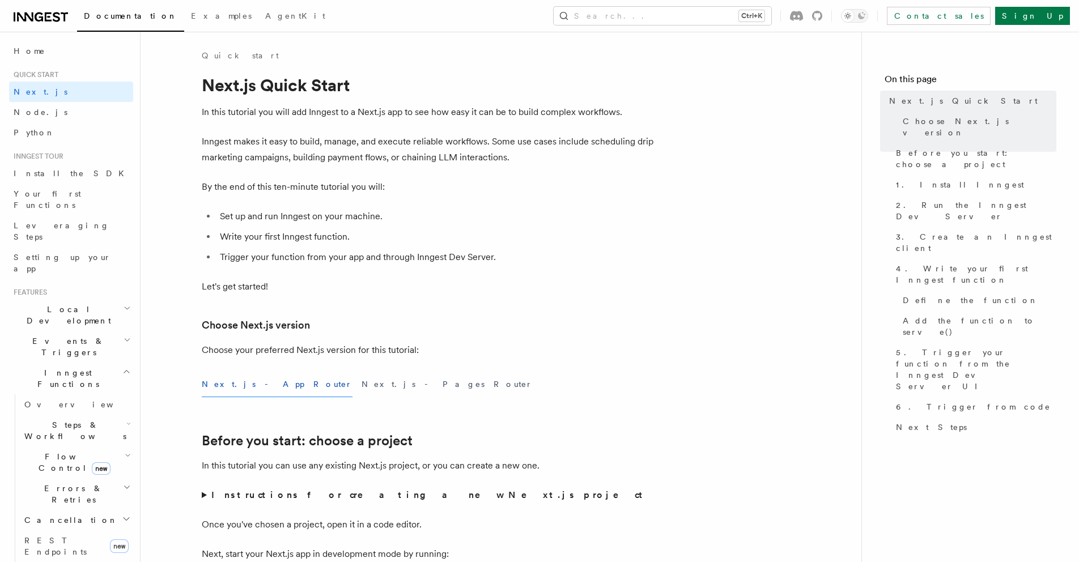
click at [63, 12] on icon at bounding box center [64, 16] width 7 height 9
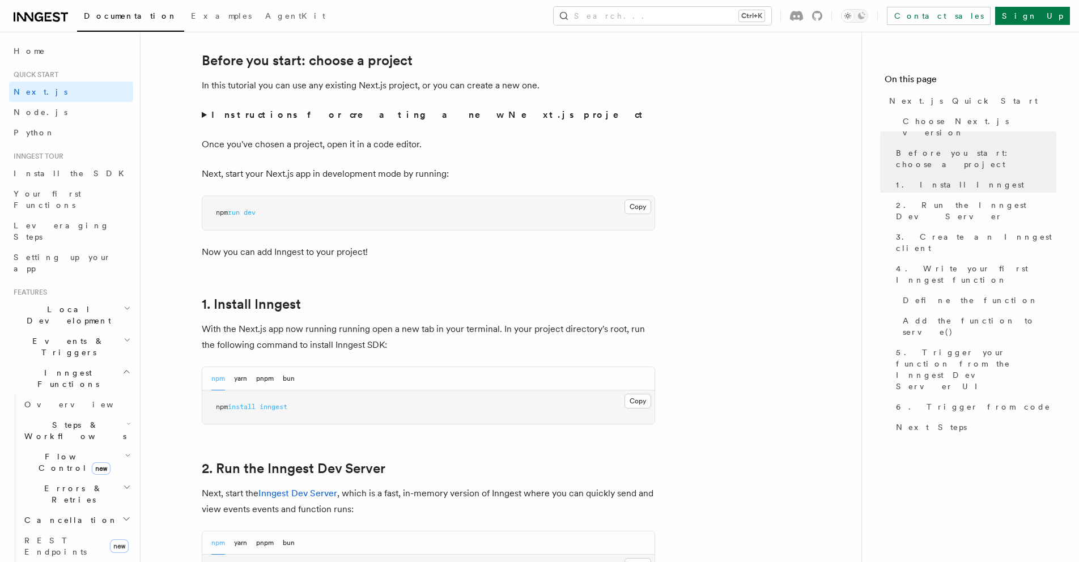
scroll to position [426, 0]
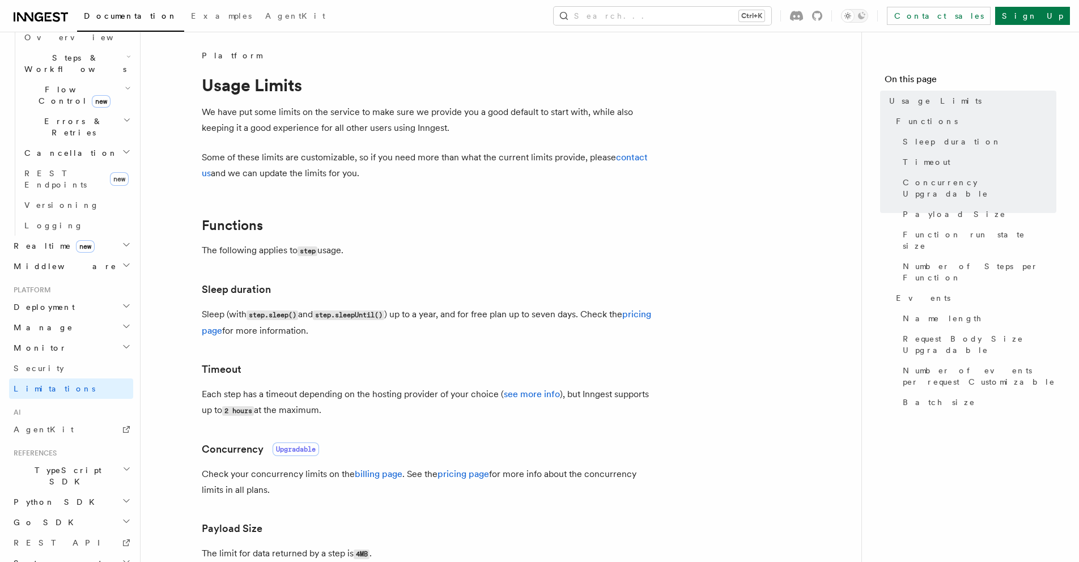
scroll to position [10, 0]
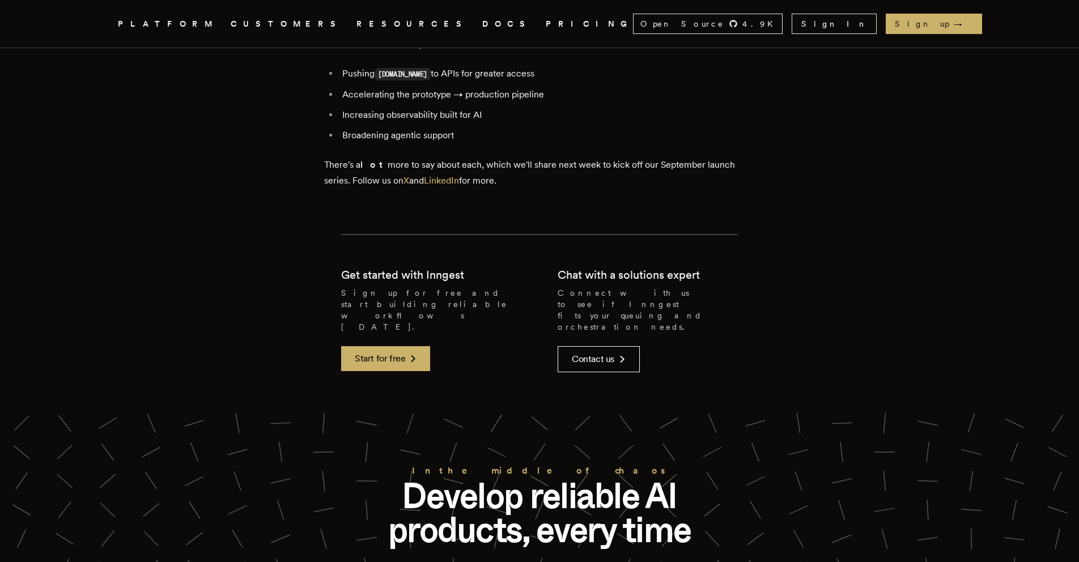
scroll to position [2269, 0]
